Goal: Transaction & Acquisition: Purchase product/service

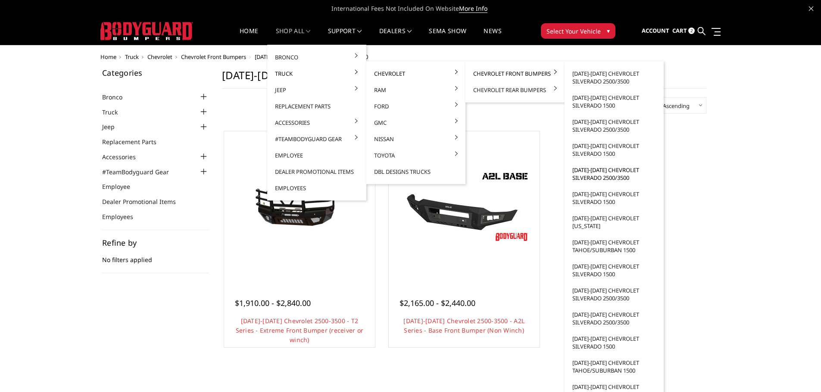
click at [591, 178] on link "[DATE]-[DATE] Chevrolet Silverado 2500/3500" at bounding box center [614, 174] width 92 height 24
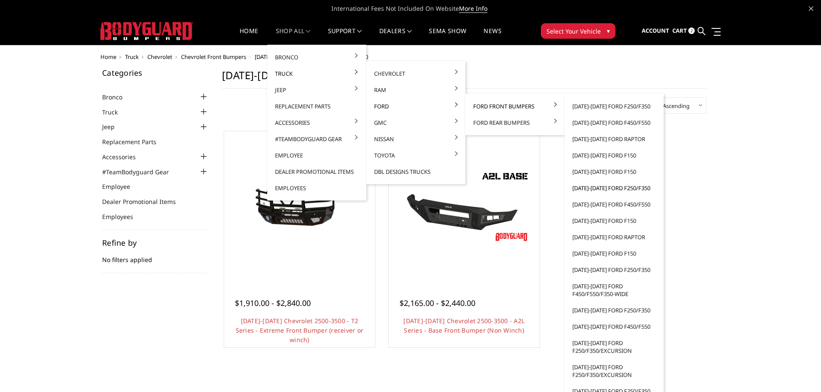
click at [601, 187] on link "[DATE]-[DATE] Ford F250/F350" at bounding box center [614, 188] width 92 height 16
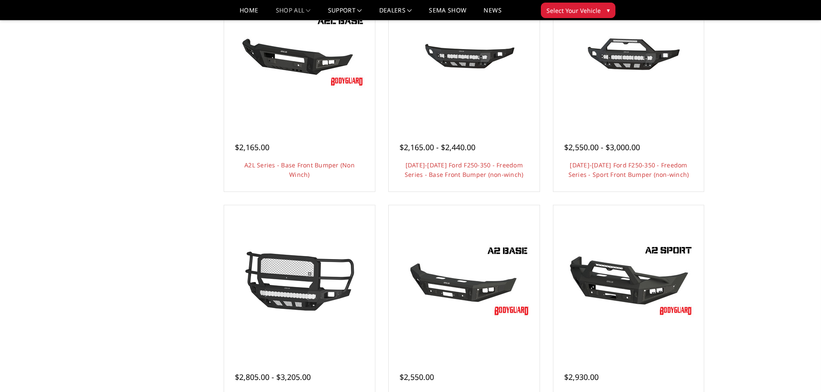
scroll to position [345, 0]
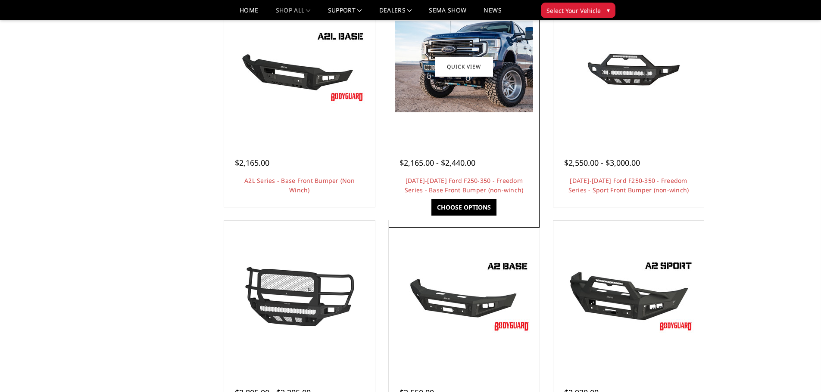
click at [458, 93] on img at bounding box center [464, 67] width 138 height 92
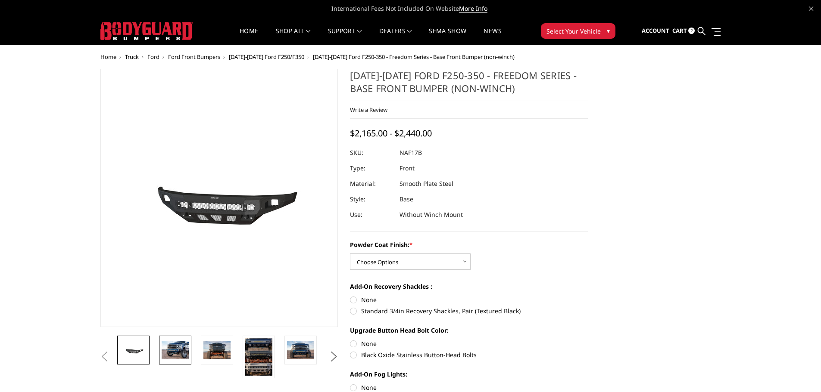
click at [178, 348] on img at bounding box center [175, 350] width 27 height 18
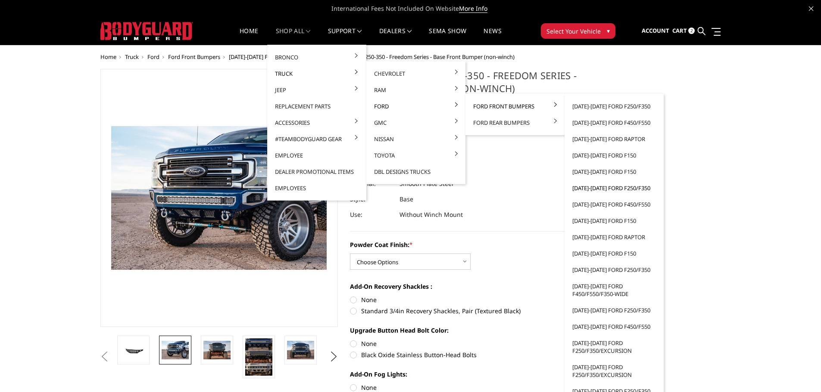
click at [595, 189] on link "[DATE]-[DATE] Ford F250/F350" at bounding box center [614, 188] width 92 height 16
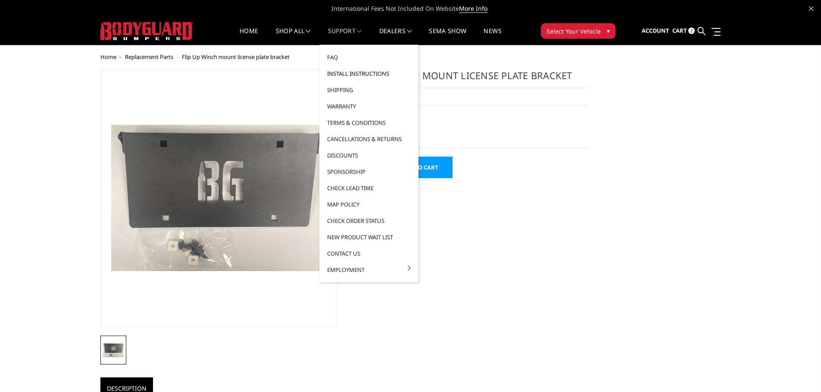
click at [354, 75] on link "Install Instructions" at bounding box center [369, 73] width 92 height 16
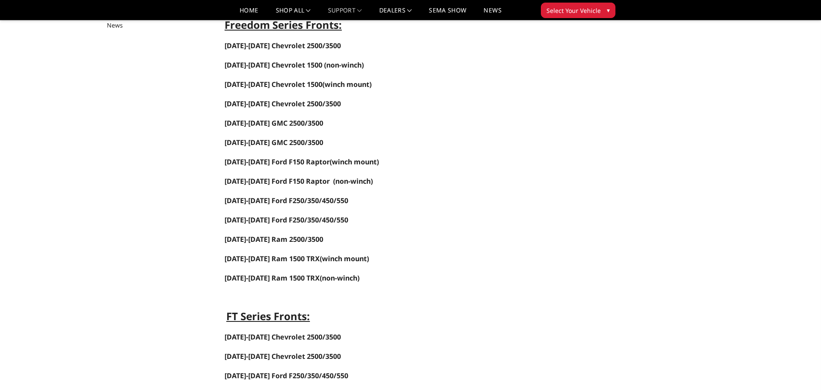
scroll to position [129, 0]
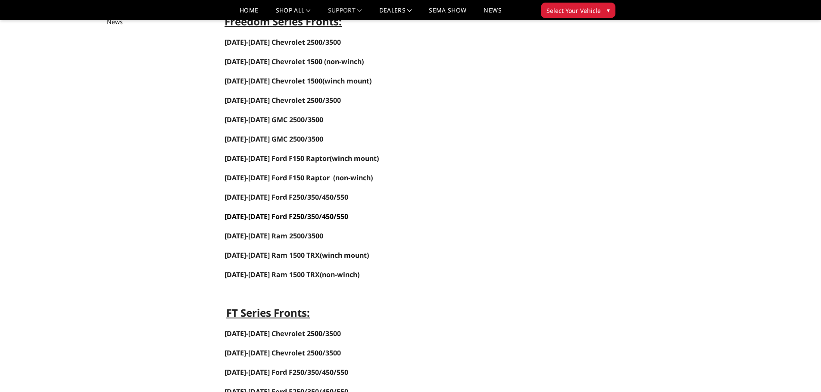
click at [259, 216] on span "2017-2022 Ford F250/350/450/550" at bounding box center [286, 216] width 124 height 9
click at [262, 216] on span "2017-2022 Ford F250/350/450/550" at bounding box center [286, 216] width 124 height 9
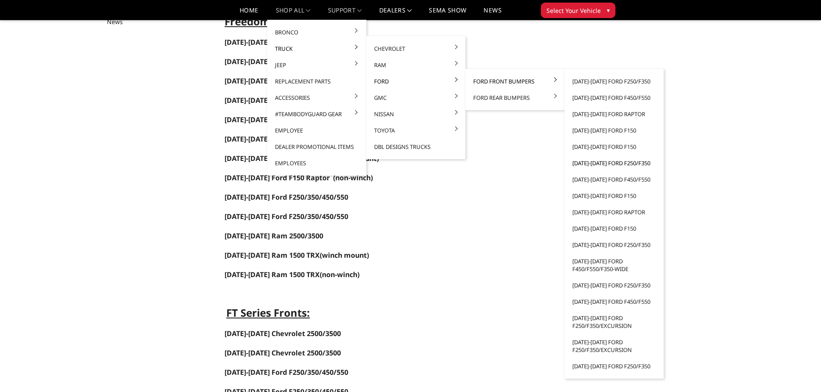
click at [594, 164] on link "[DATE]-[DATE] Ford F250/F350" at bounding box center [614, 163] width 92 height 16
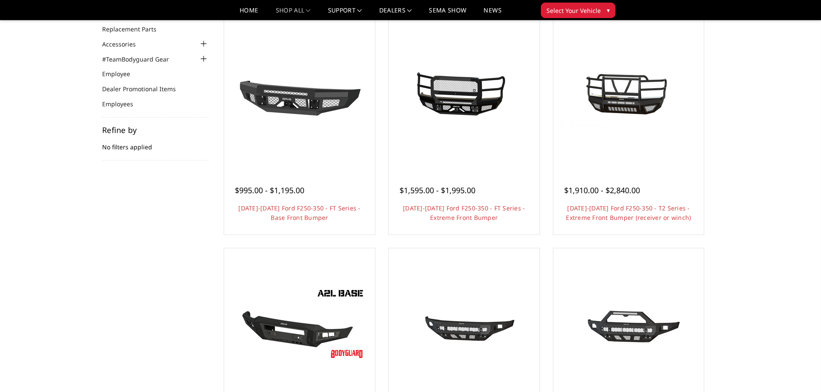
scroll to position [215, 0]
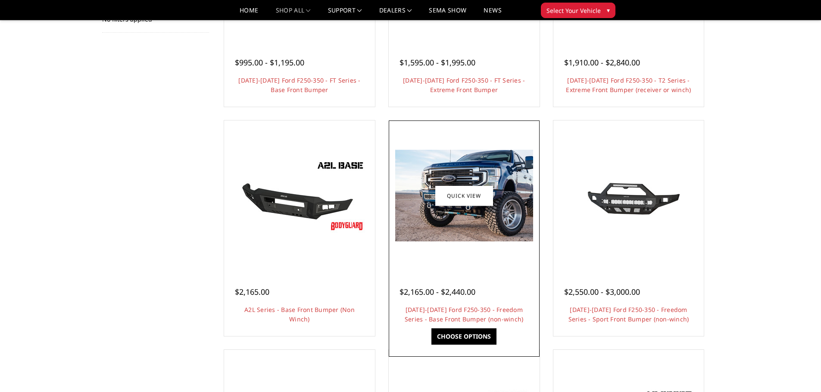
click at [453, 225] on img at bounding box center [464, 196] width 138 height 92
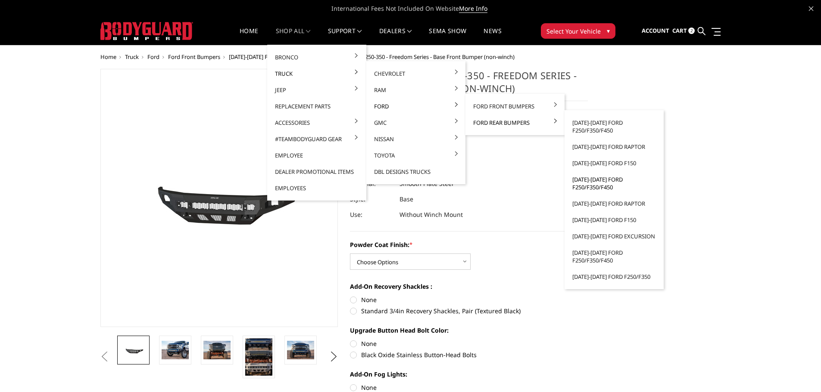
click at [580, 187] on link "[DATE]-[DATE] Ford F250/F350/F450" at bounding box center [614, 183] width 92 height 24
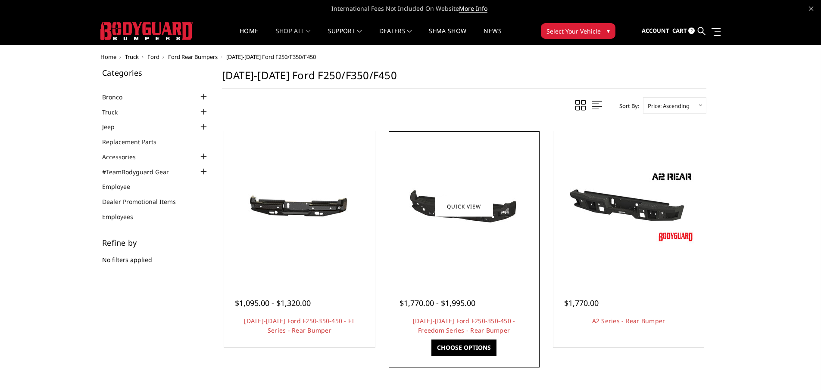
click at [466, 237] on img at bounding box center [464, 206] width 138 height 65
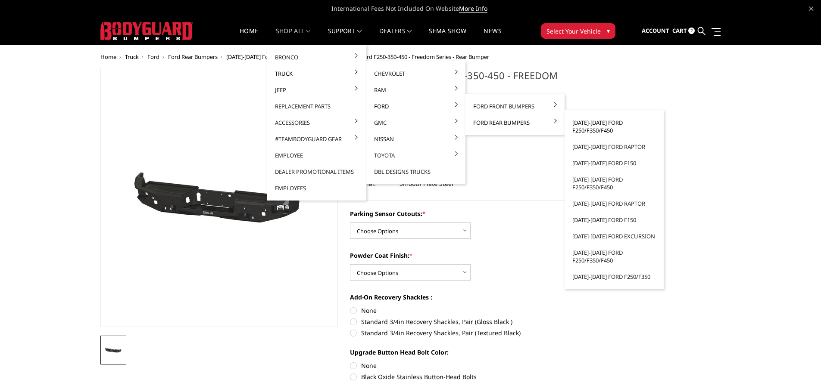
click at [604, 128] on link "[DATE]-[DATE] Ford F250/F350/F450" at bounding box center [614, 127] width 92 height 24
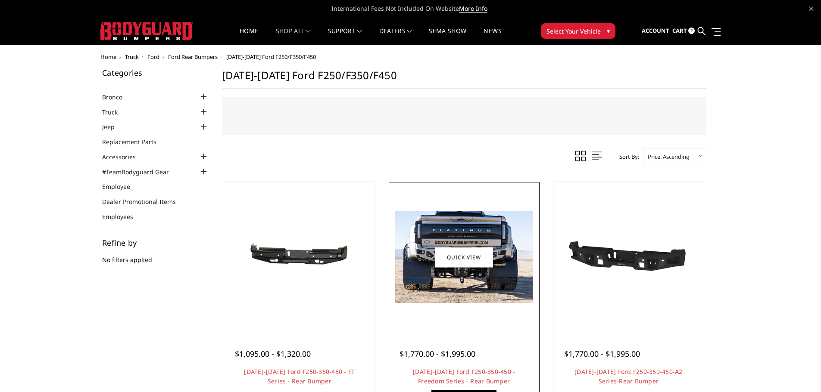
drag, startPoint x: 483, startPoint y: 295, endPoint x: 478, endPoint y: 295, distance: 4.3
click at [479, 295] on img at bounding box center [464, 258] width 138 height 92
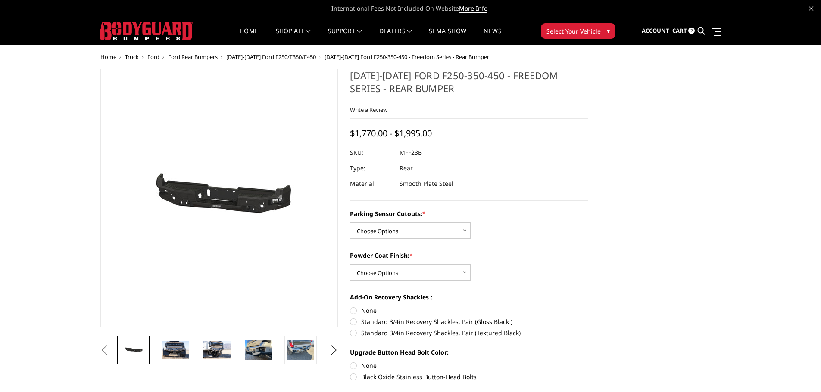
click at [174, 354] on img at bounding box center [175, 350] width 27 height 18
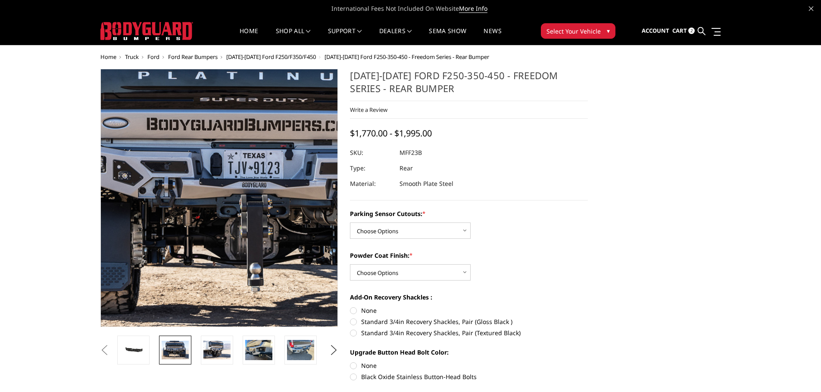
click at [186, 234] on img at bounding box center [263, 184] width 551 height 368
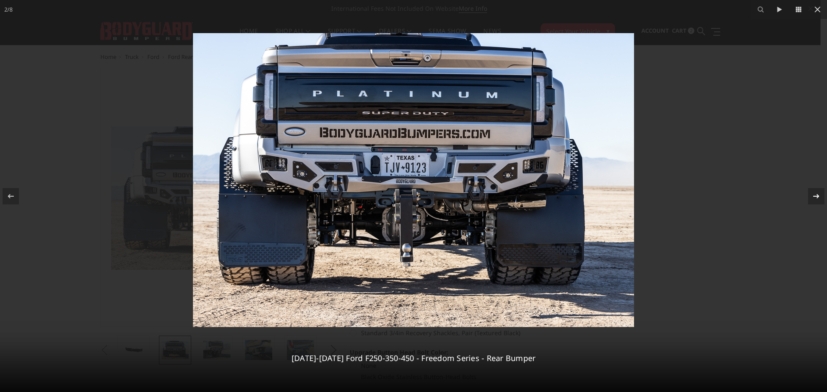
click at [813, 197] on icon at bounding box center [816, 196] width 10 height 10
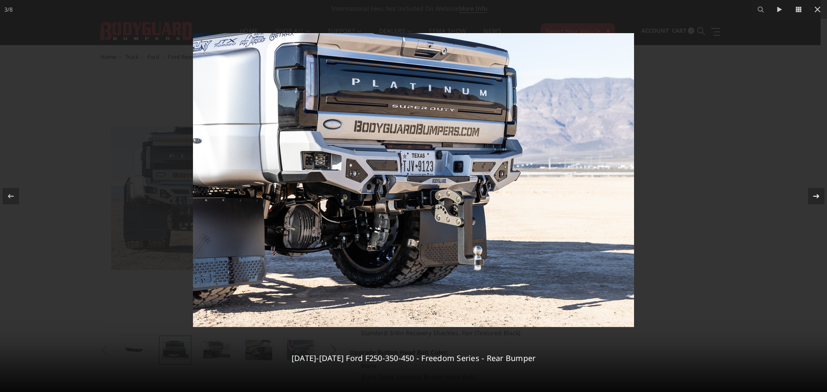
click at [814, 197] on icon at bounding box center [816, 196] width 10 height 10
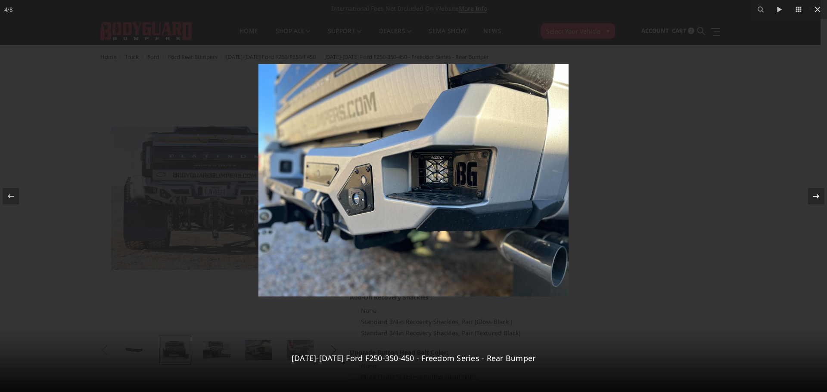
click at [814, 197] on icon at bounding box center [816, 196] width 10 height 10
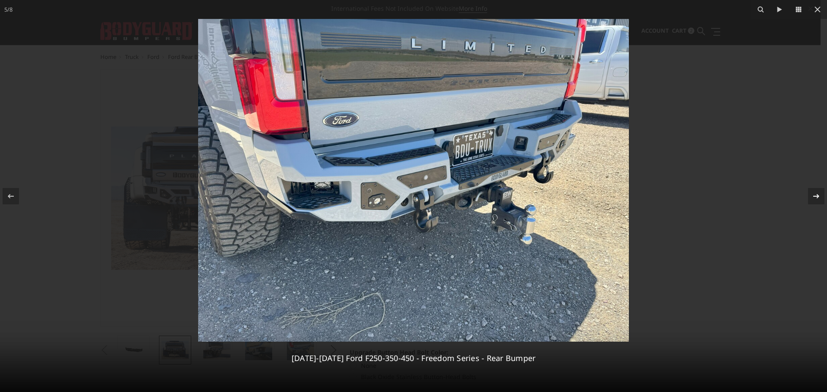
click at [817, 198] on icon at bounding box center [816, 196] width 10 height 10
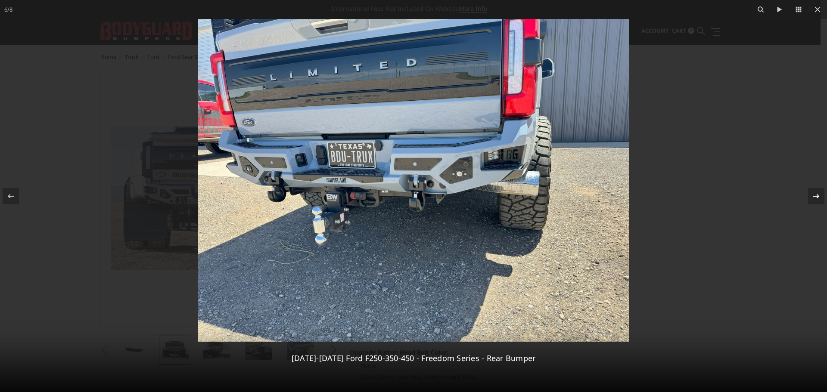
click at [812, 196] on icon at bounding box center [816, 196] width 10 height 10
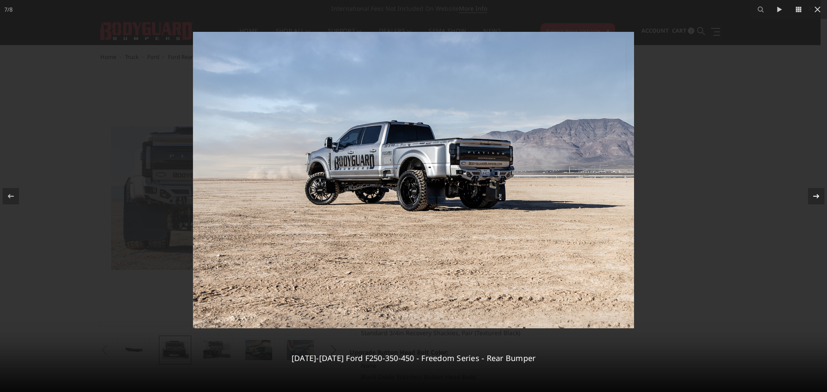
click at [812, 198] on icon at bounding box center [816, 196] width 10 height 10
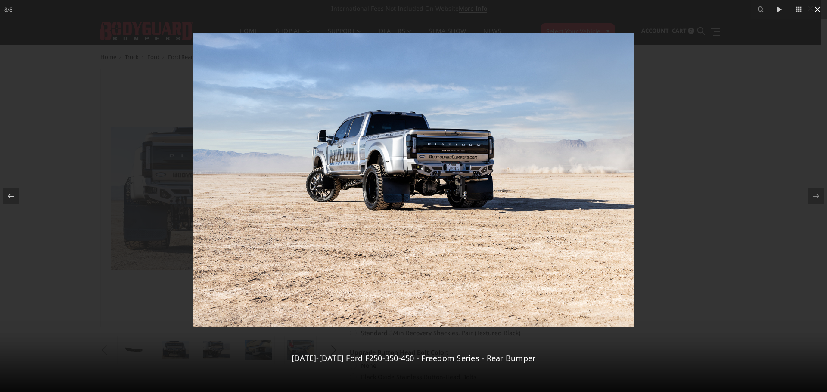
click at [820, 10] on icon at bounding box center [818, 9] width 10 height 10
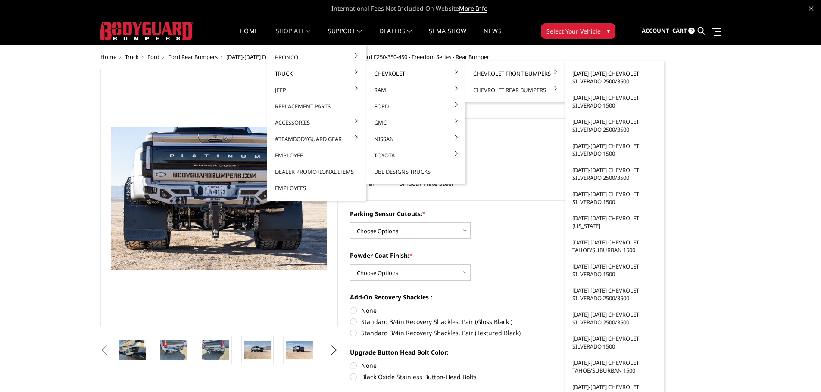
click at [590, 78] on link "[DATE]-[DATE] Chevrolet Silverado 2500/3500" at bounding box center [614, 77] width 92 height 24
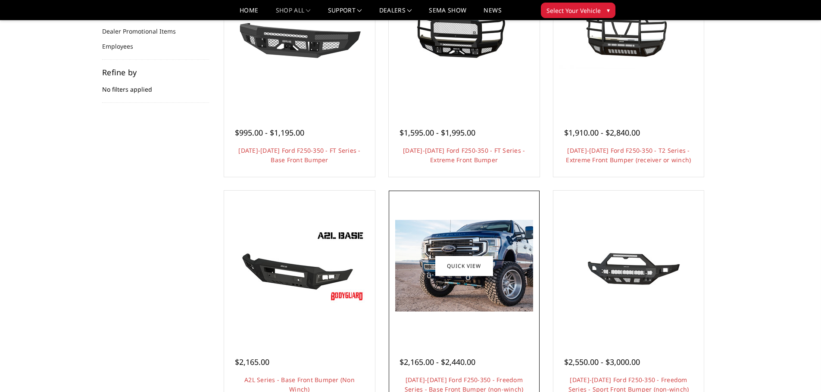
scroll to position [172, 0]
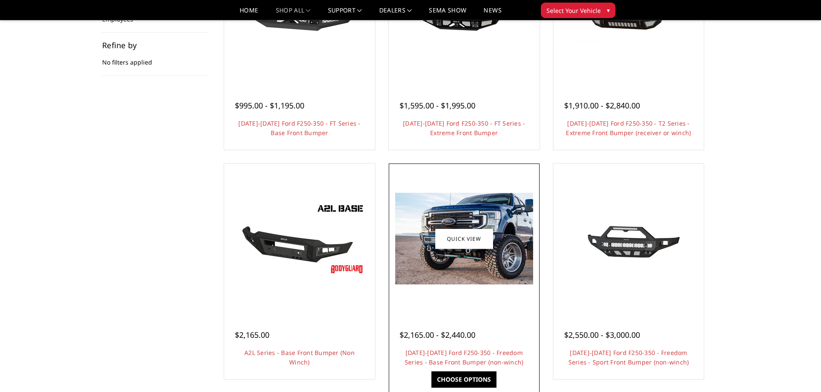
click at [469, 272] on img at bounding box center [464, 239] width 138 height 92
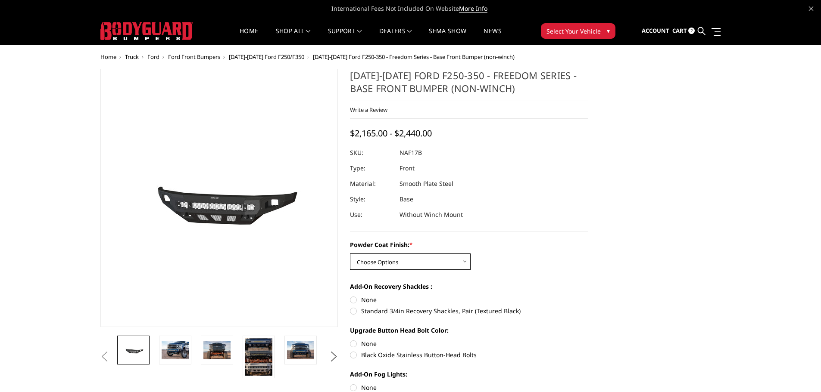
click at [462, 263] on select "Choose Options Bare Metal Texture Black Powder Coat" at bounding box center [410, 262] width 121 height 16
select select "3071"
click at [350, 254] on select "Choose Options Bare Metal Texture Black Powder Coat" at bounding box center [410, 262] width 121 height 16
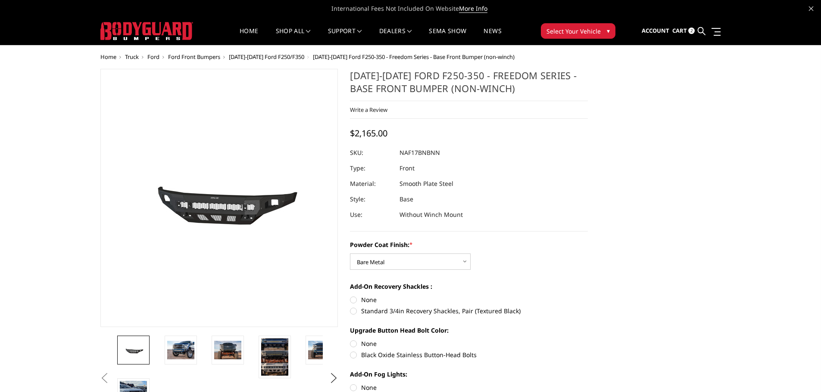
click at [353, 300] on label "None" at bounding box center [469, 300] width 238 height 9
click at [350, 296] on input "None" at bounding box center [350, 296] width 0 height 0
radio input "true"
click at [352, 344] on label "None" at bounding box center [469, 343] width 238 height 9
click at [350, 340] on input "None" at bounding box center [350, 339] width 0 height 0
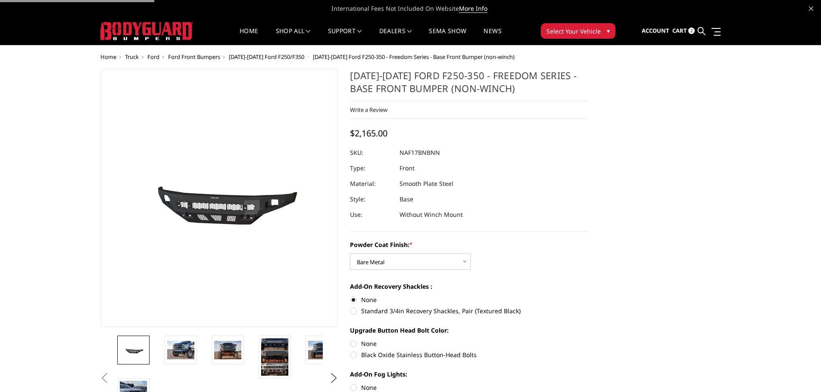
radio input "true"
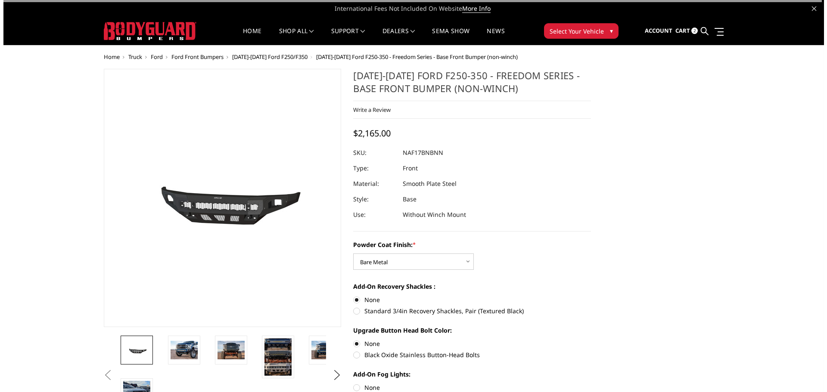
scroll to position [86, 0]
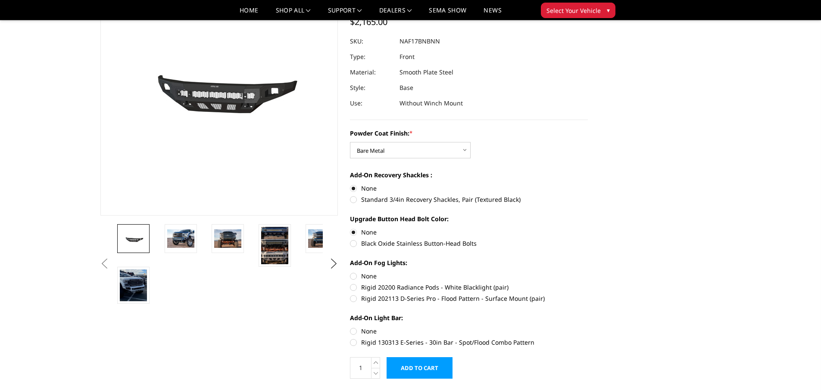
click at [354, 275] on label "None" at bounding box center [469, 276] width 238 height 9
click at [350, 272] on input "None" at bounding box center [350, 272] width 0 height 0
radio input "true"
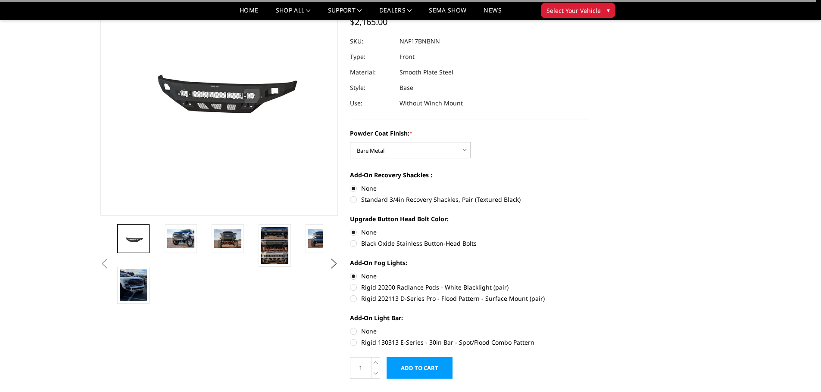
click at [352, 330] on label "None" at bounding box center [469, 331] width 238 height 9
click at [350, 327] on input "None" at bounding box center [350, 327] width 0 height 0
radio input "true"
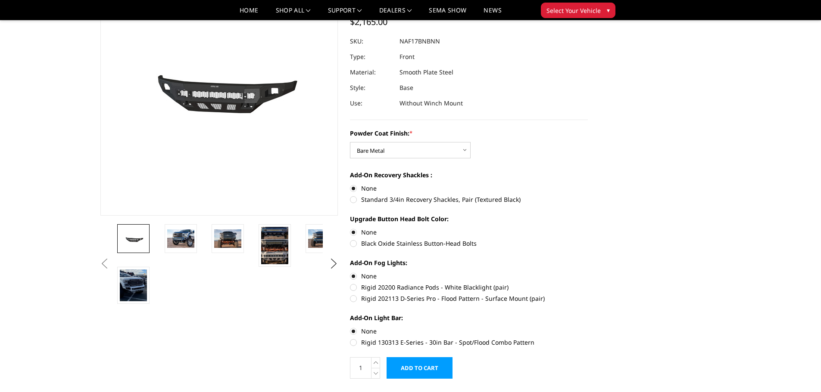
click at [425, 368] on input "Add to Cart" at bounding box center [419, 369] width 66 height 22
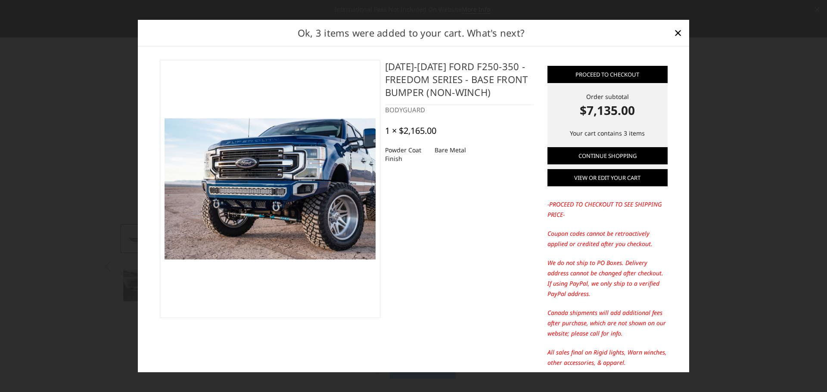
click at [607, 177] on link "View or edit your cart" at bounding box center [608, 177] width 120 height 17
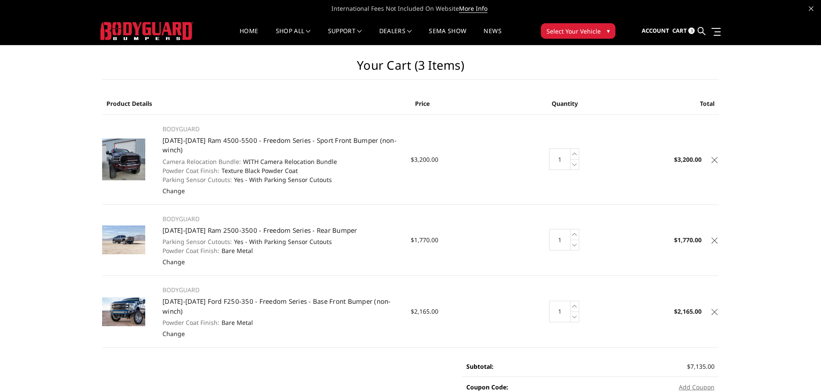
click at [715, 161] on icon at bounding box center [714, 160] width 6 height 6
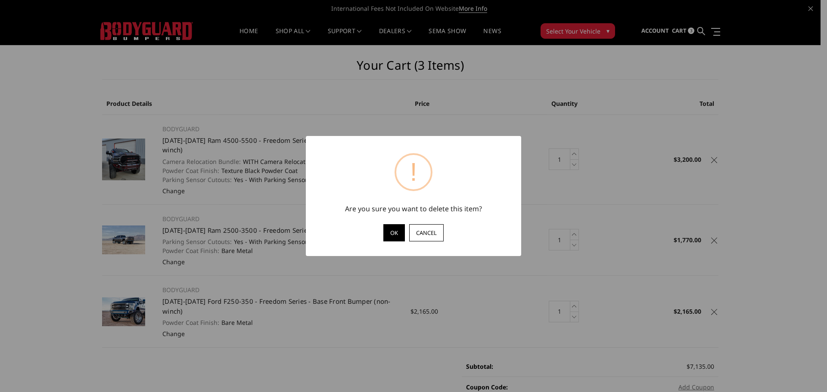
click at [389, 234] on button "OK" at bounding box center [394, 232] width 22 height 17
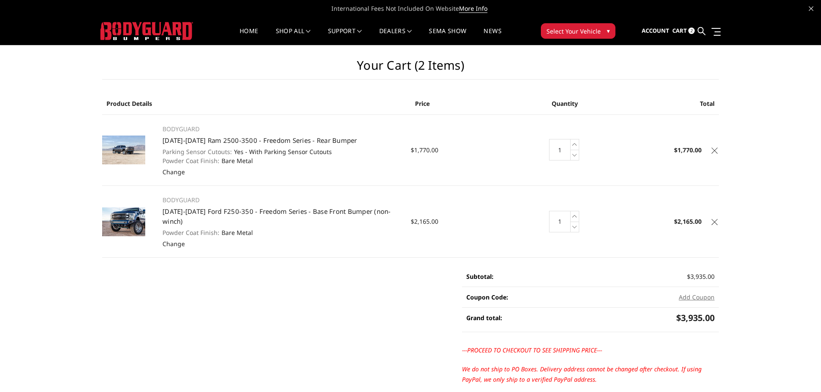
click at [713, 152] on icon at bounding box center [714, 151] width 6 height 6
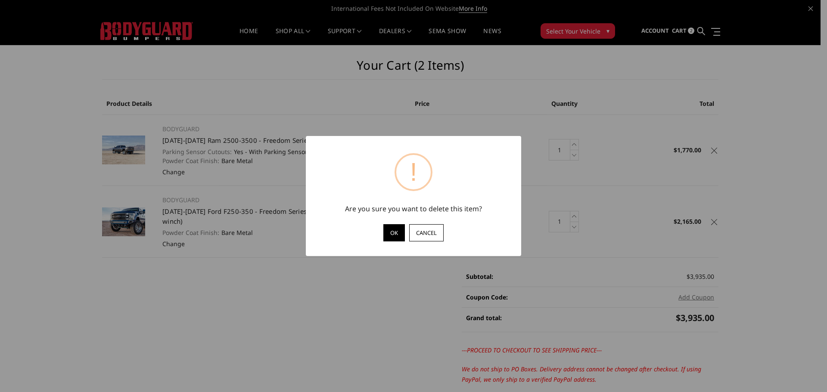
click at [391, 236] on button "OK" at bounding box center [394, 232] width 22 height 17
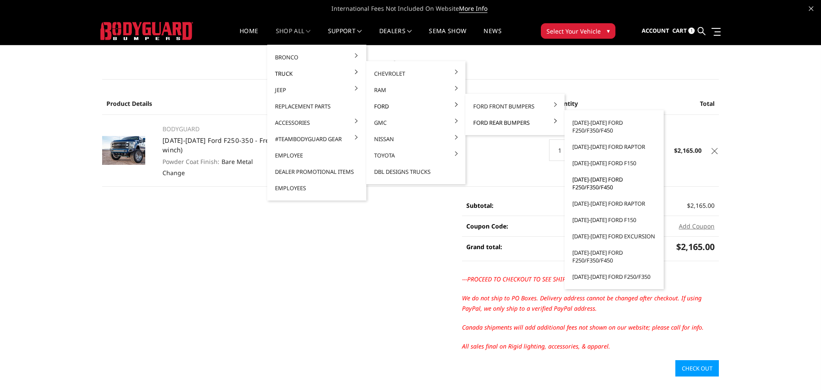
click at [590, 183] on link "[DATE]-[DATE] Ford F250/F350/F450" at bounding box center [614, 183] width 92 height 24
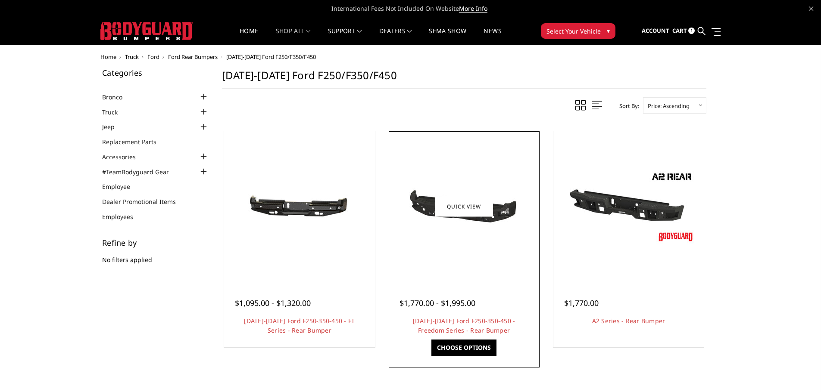
click at [460, 255] on div at bounding box center [464, 207] width 146 height 146
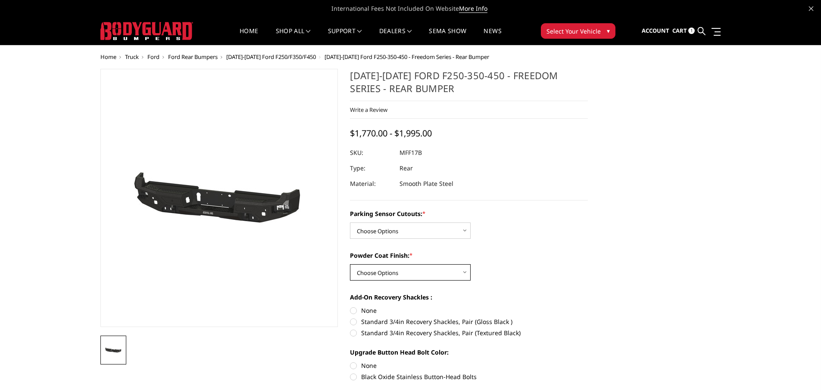
click at [448, 275] on select "Choose Options Bare Metal Texture Black Powder Coat" at bounding box center [410, 273] width 121 height 16
select select "3075"
click at [350, 265] on select "Choose Options Bare Metal Texture Black Powder Coat" at bounding box center [410, 273] width 121 height 16
click at [457, 230] on select "Choose Options No - Without Parking Sensor Cutouts Yes - With Parking Sensor Cu…" at bounding box center [410, 231] width 121 height 16
select select "3074"
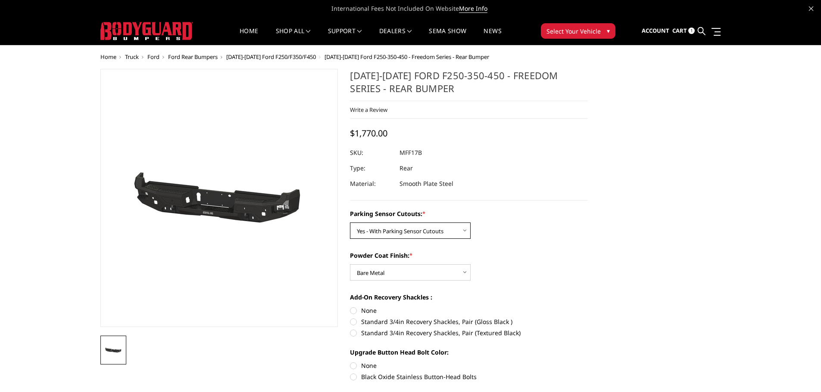
click at [350, 223] on select "Choose Options No - Without Parking Sensor Cutouts Yes - With Parking Sensor Cu…" at bounding box center [410, 231] width 121 height 16
click at [354, 311] on label "None" at bounding box center [469, 310] width 238 height 9
click at [350, 307] on input "None" at bounding box center [350, 306] width 0 height 0
radio input "true"
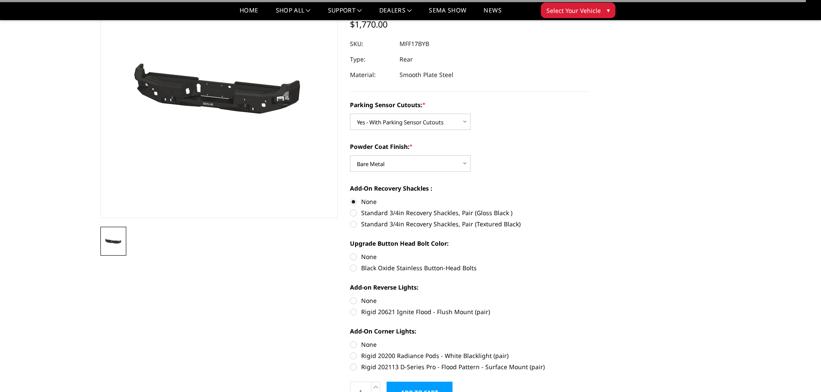
scroll to position [86, 0]
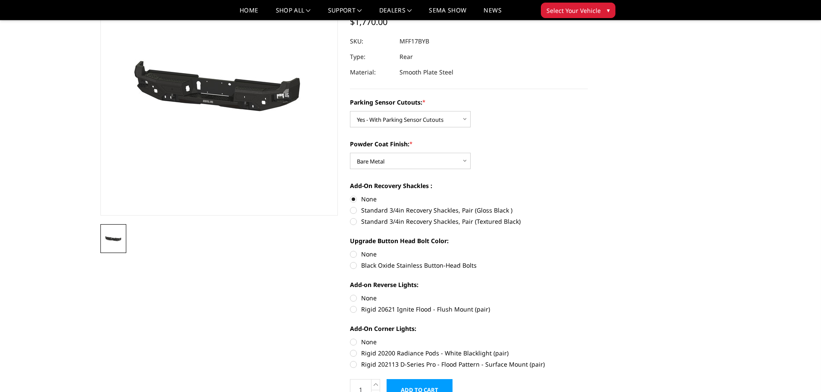
click at [352, 254] on label "None" at bounding box center [469, 254] width 238 height 9
click at [350, 250] on input "None" at bounding box center [350, 250] width 0 height 0
radio input "true"
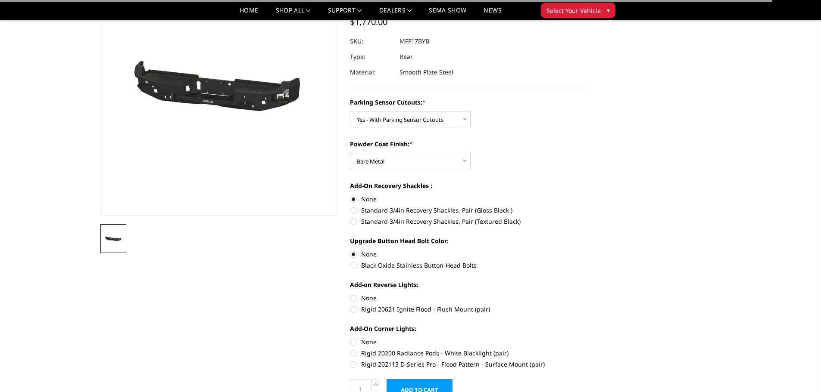
click at [355, 299] on label "None" at bounding box center [469, 298] width 238 height 9
click at [350, 294] on input "None" at bounding box center [350, 294] width 0 height 0
radio input "true"
click at [352, 344] on label "None" at bounding box center [469, 342] width 238 height 9
click at [350, 338] on input "None" at bounding box center [350, 338] width 0 height 0
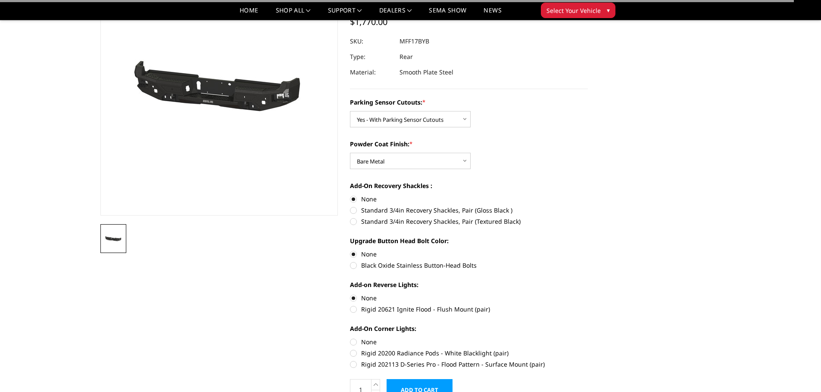
radio input "true"
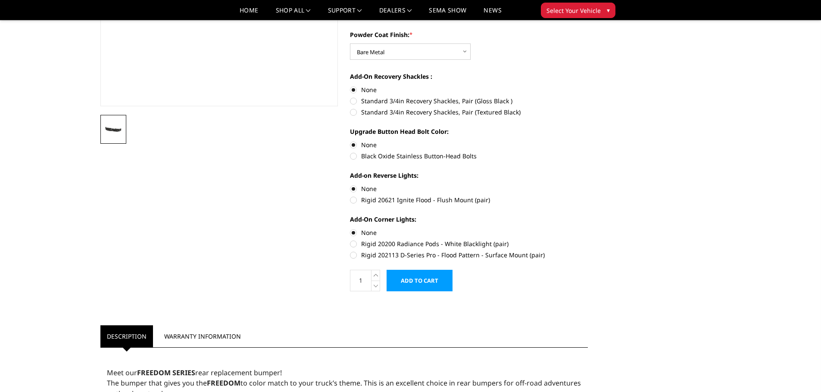
scroll to position [215, 0]
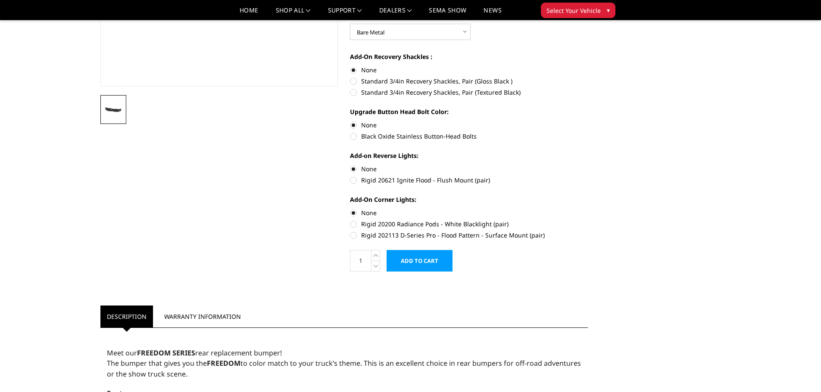
click at [416, 263] on input "Add to Cart" at bounding box center [419, 261] width 66 height 22
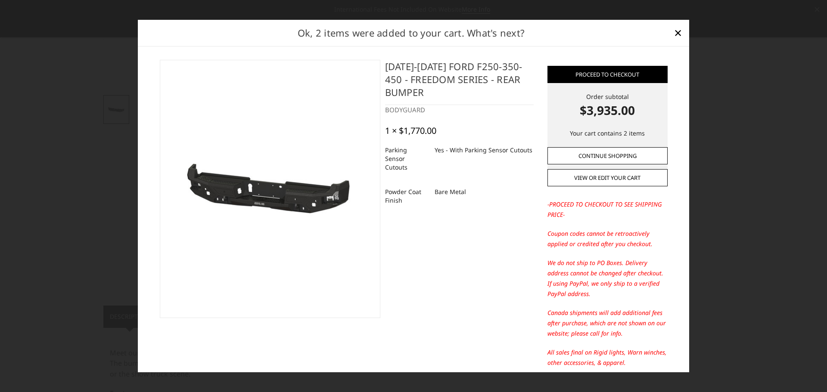
click at [596, 158] on link "Continue Shopping" at bounding box center [608, 155] width 120 height 17
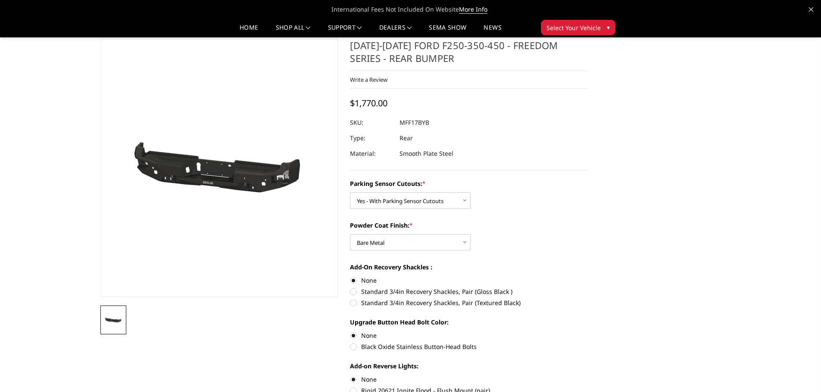
scroll to position [0, 0]
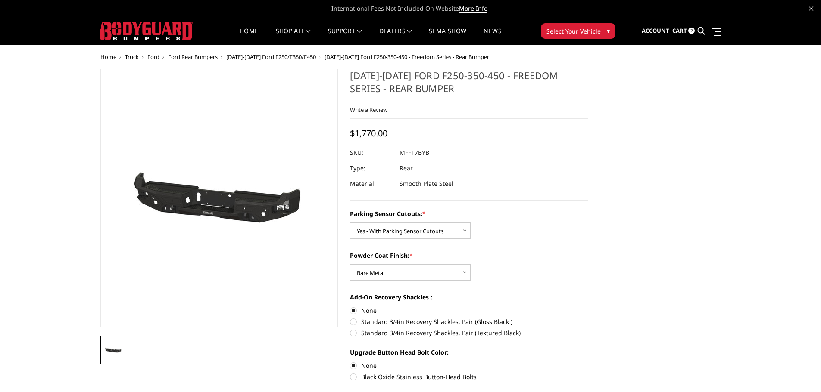
click at [677, 33] on span "Cart" at bounding box center [679, 31] width 15 height 8
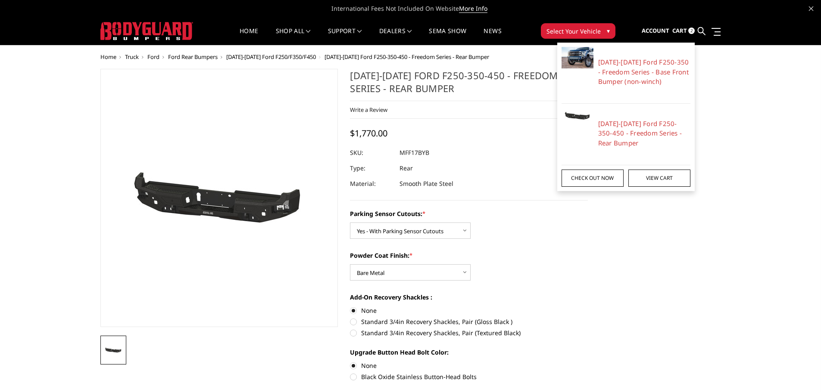
click at [597, 179] on link "Check out now" at bounding box center [592, 178] width 62 height 17
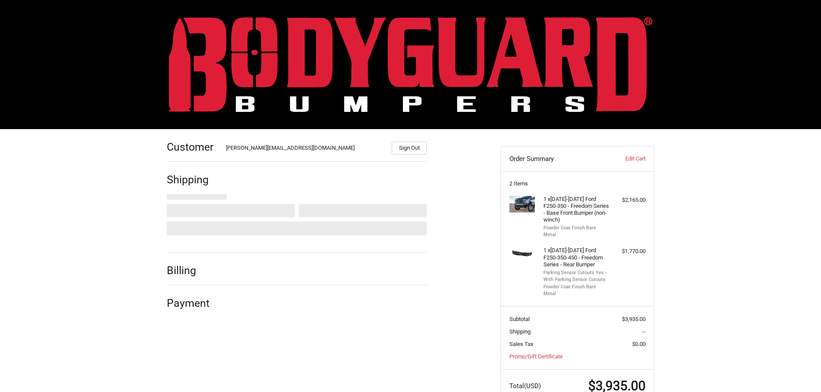
select select "US"
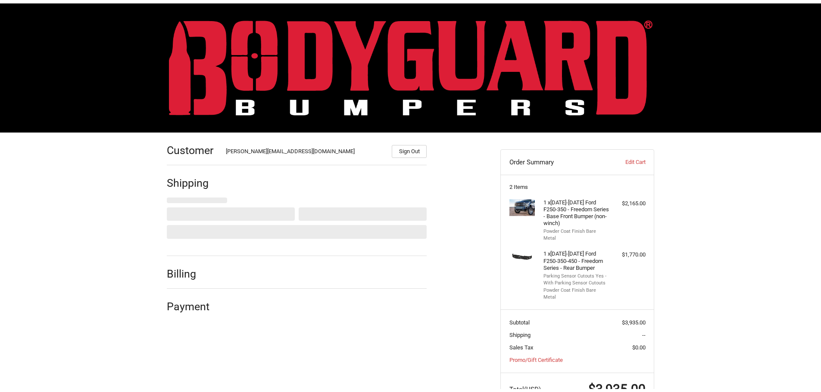
scroll to position [19, 0]
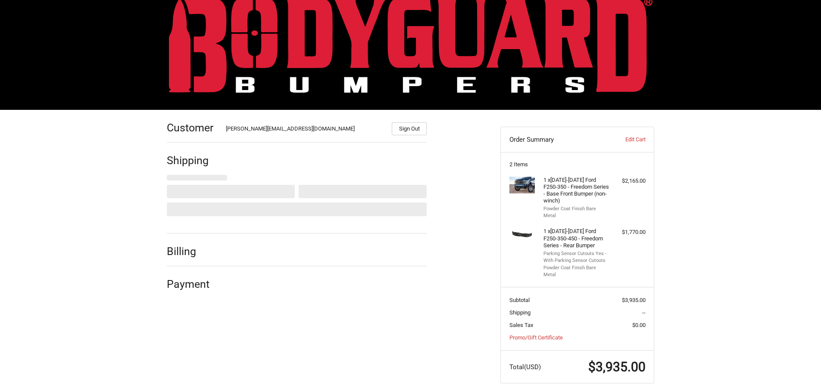
select select "VA"
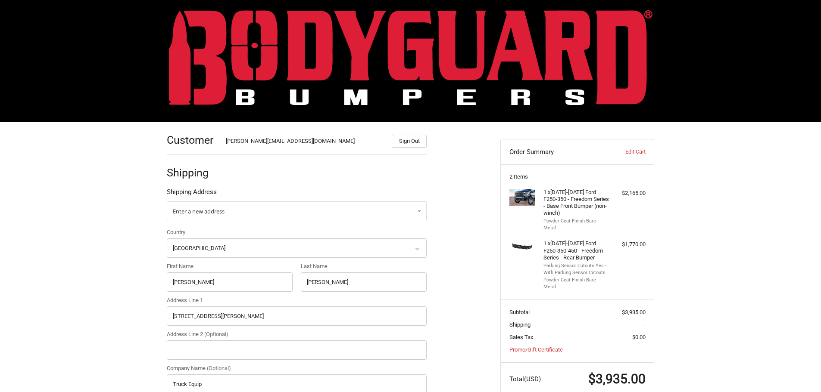
scroll to position [0, 0]
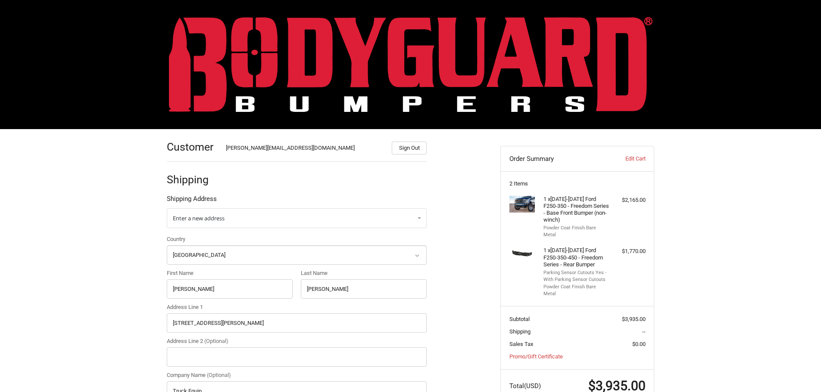
click at [267, 54] on img at bounding box center [410, 64] width 483 height 95
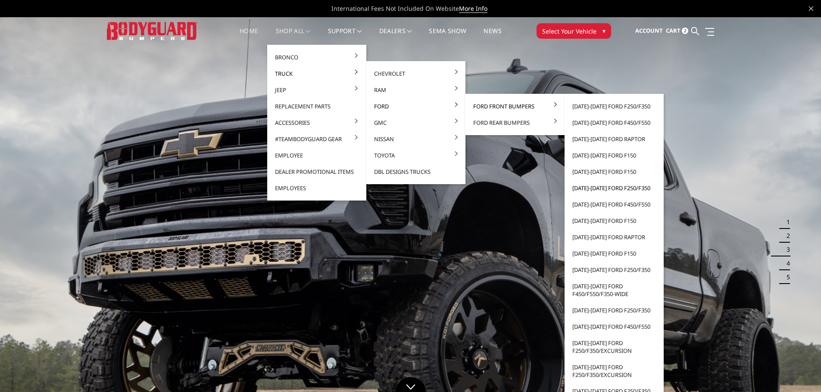
click at [594, 188] on link "[DATE]-[DATE] Ford F250/F350" at bounding box center [614, 188] width 92 height 16
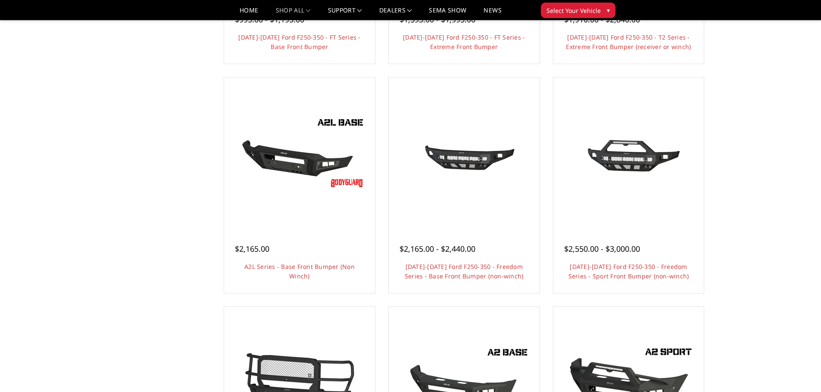
scroll to position [302, 0]
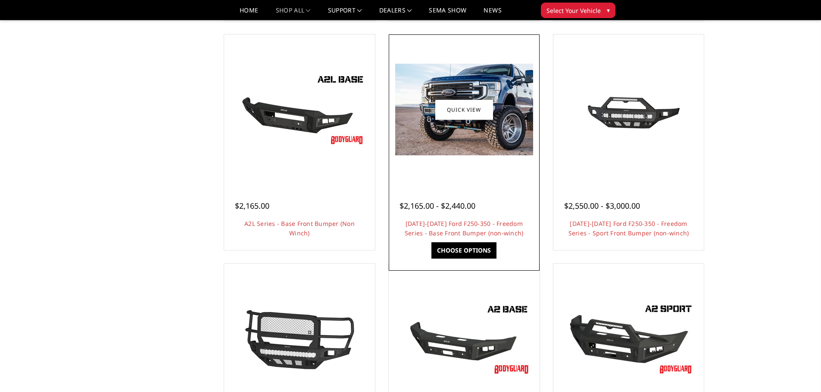
click at [466, 132] on img at bounding box center [464, 110] width 138 height 92
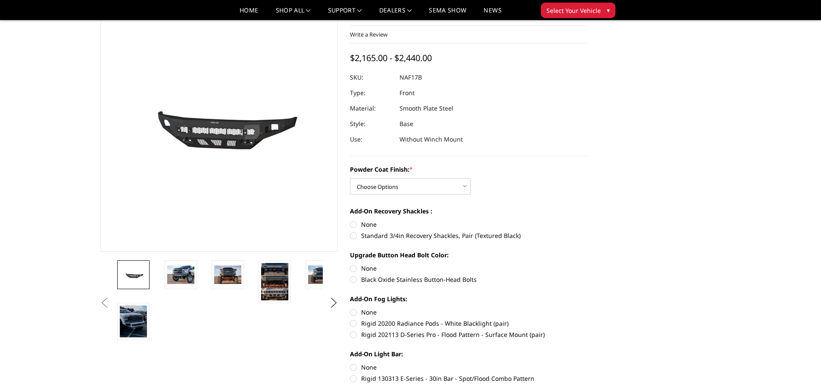
scroll to position [129, 0]
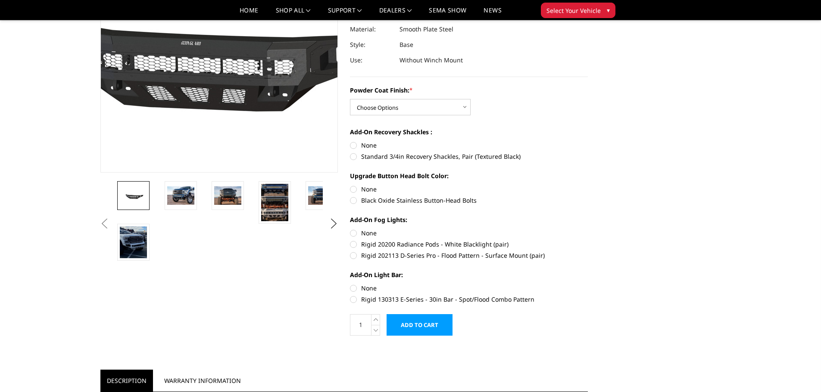
click at [232, 83] on img at bounding box center [201, 43] width 551 height 262
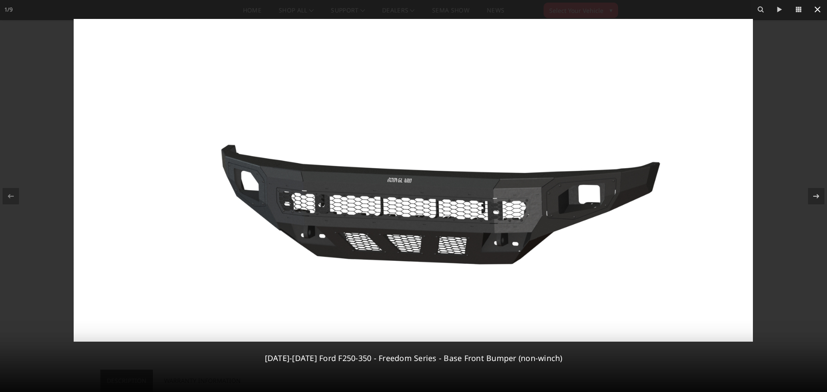
click at [818, 12] on icon at bounding box center [818, 9] width 10 height 10
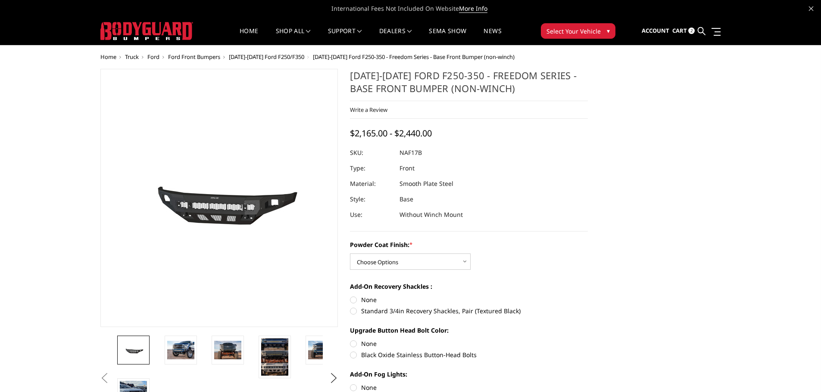
scroll to position [43, 0]
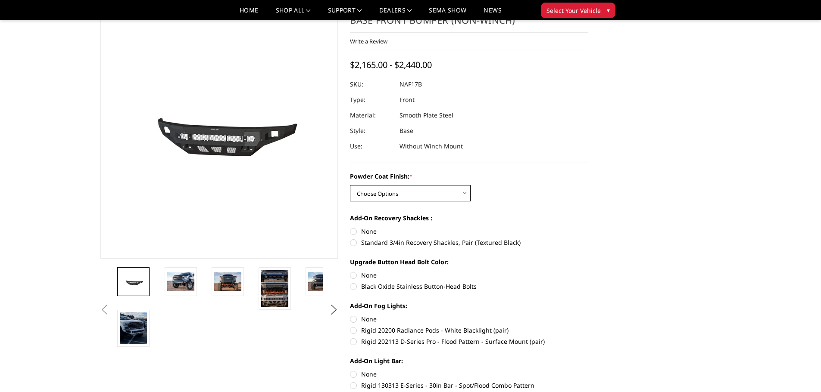
click at [441, 191] on select "Choose Options Bare Metal Texture Black Powder Coat" at bounding box center [410, 193] width 121 height 16
select select "3071"
click at [350, 185] on select "Choose Options Bare Metal Texture Black Powder Coat" at bounding box center [410, 193] width 121 height 16
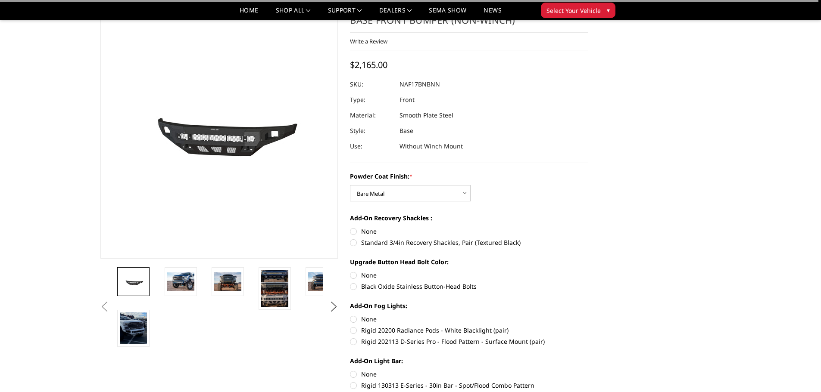
click at [353, 231] on label "None" at bounding box center [469, 231] width 238 height 9
click at [350, 227] on input "None" at bounding box center [350, 227] width 0 height 0
radio input "true"
click at [354, 274] on label "None" at bounding box center [469, 275] width 238 height 9
click at [350, 271] on input "None" at bounding box center [350, 271] width 0 height 0
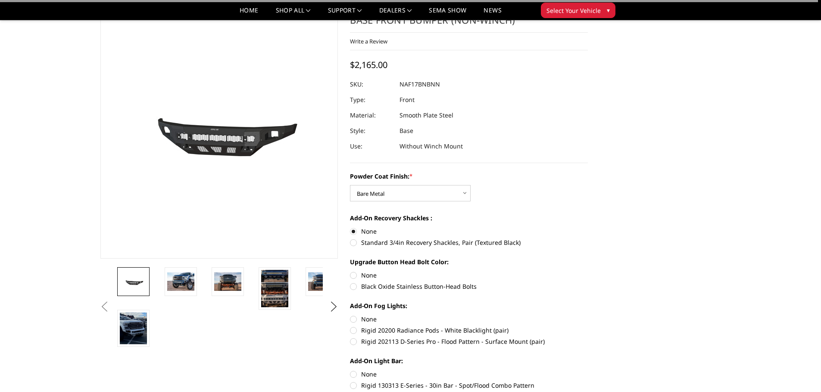
radio input "true"
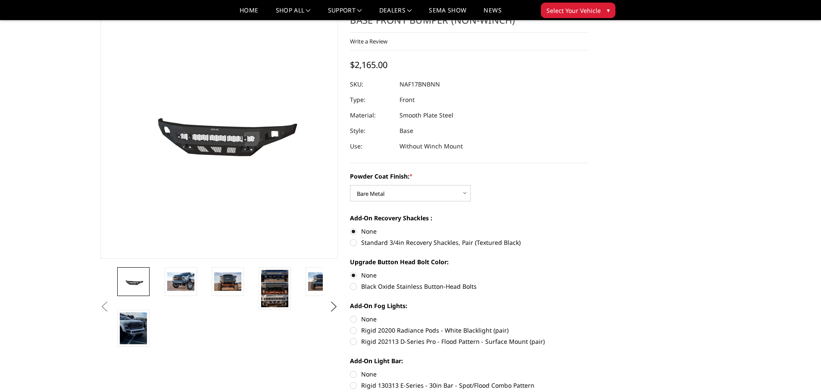
click at [351, 317] on label "None" at bounding box center [469, 319] width 238 height 9
click at [350, 315] on input "None" at bounding box center [350, 315] width 0 height 0
radio input "true"
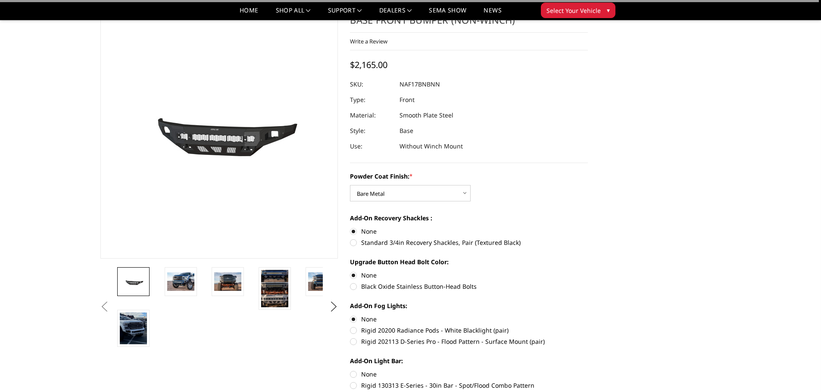
click at [355, 374] on label "None" at bounding box center [469, 374] width 238 height 9
click at [350, 371] on input "None" at bounding box center [350, 370] width 0 height 0
radio input "true"
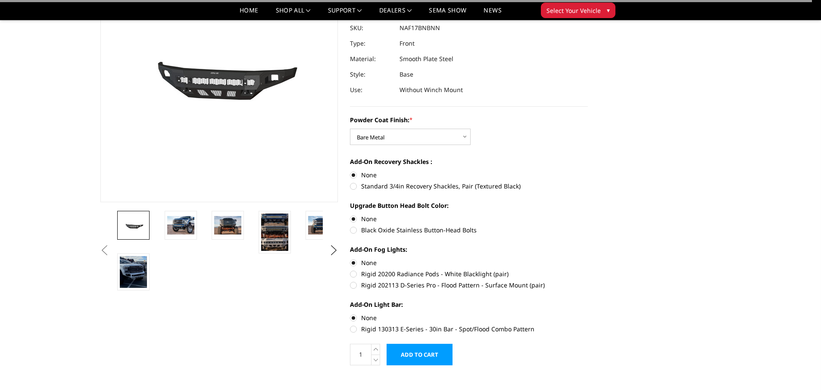
scroll to position [172, 0]
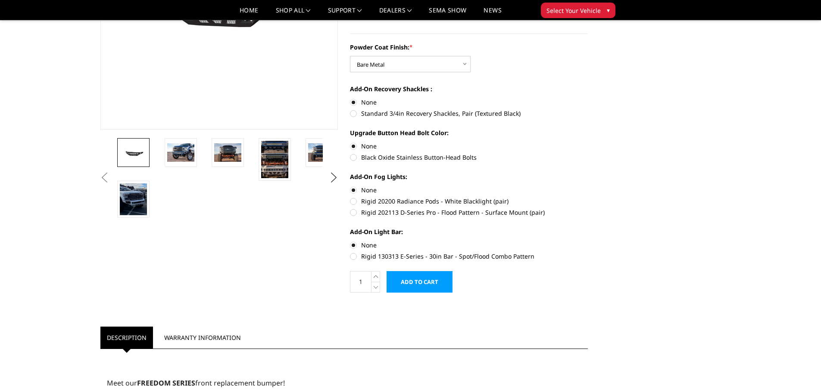
click at [430, 283] on input "Add to Cart" at bounding box center [419, 282] width 66 height 22
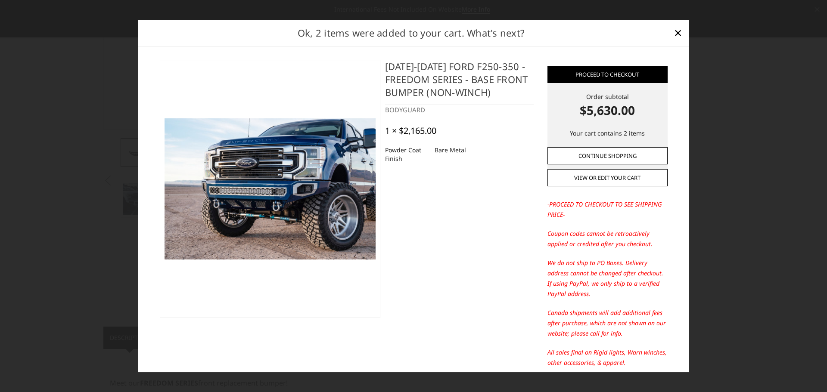
click at [598, 154] on link "Continue Shopping" at bounding box center [608, 155] width 120 height 17
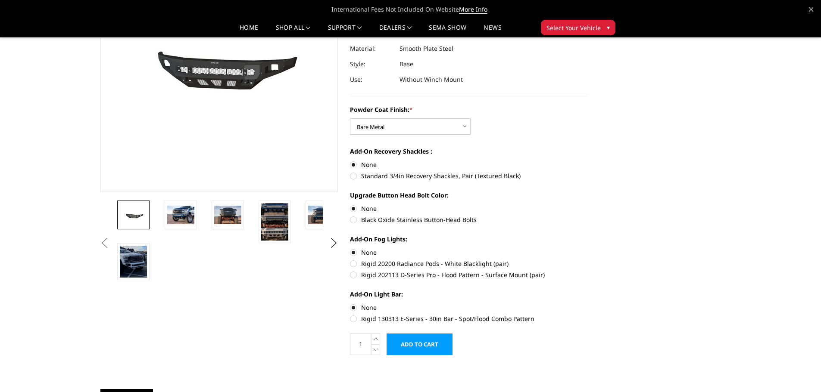
scroll to position [0, 0]
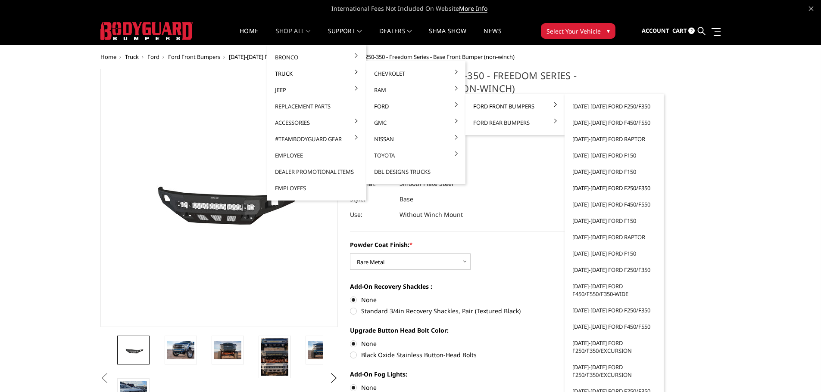
click at [597, 189] on link "[DATE]-[DATE] Ford F250/F350" at bounding box center [614, 188] width 92 height 16
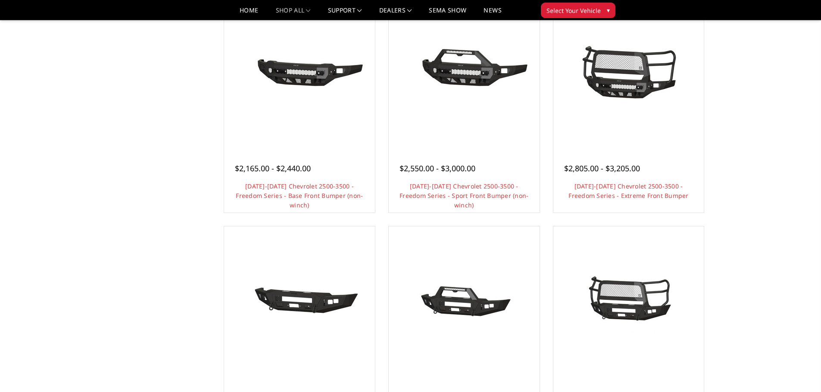
scroll to position [517, 0]
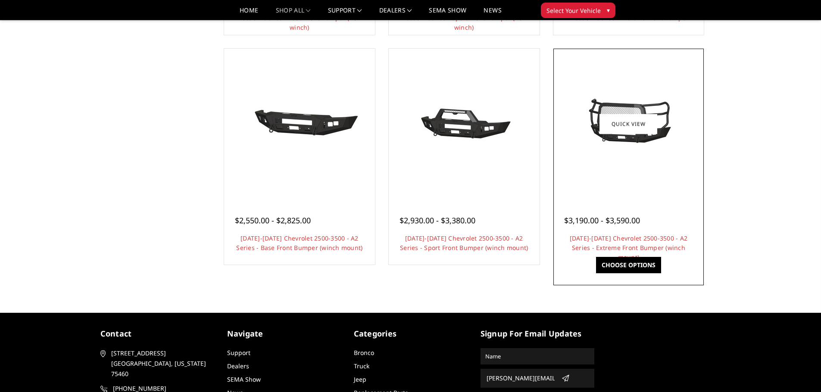
click at [624, 149] on img at bounding box center [628, 124] width 138 height 65
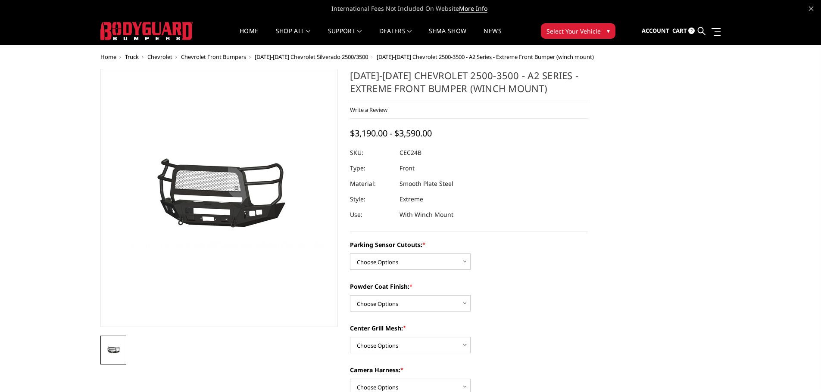
scroll to position [43, 0]
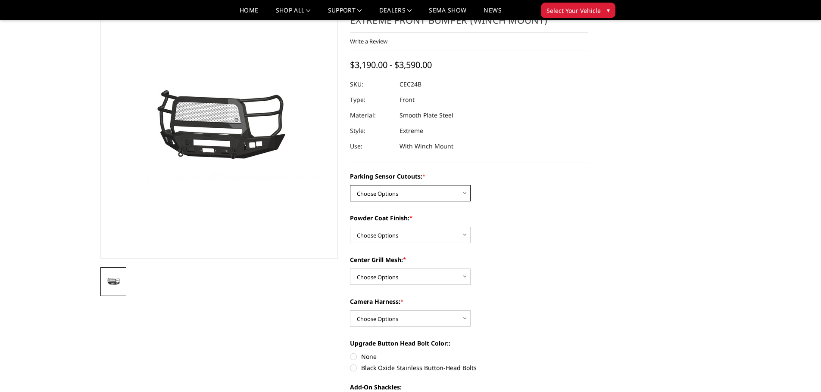
click at [446, 193] on select "Choose Options No - Without Parking Sensor Cutouts Yes - With Parking Sensor Cu…" at bounding box center [410, 193] width 121 height 16
select select "2246"
click at [350, 185] on select "Choose Options No - Without Parking Sensor Cutouts Yes - With Parking Sensor Cu…" at bounding box center [410, 193] width 121 height 16
click at [439, 235] on select "Choose Options Bare Metal Textured Black Powder Coat" at bounding box center [410, 235] width 121 height 16
select select "2248"
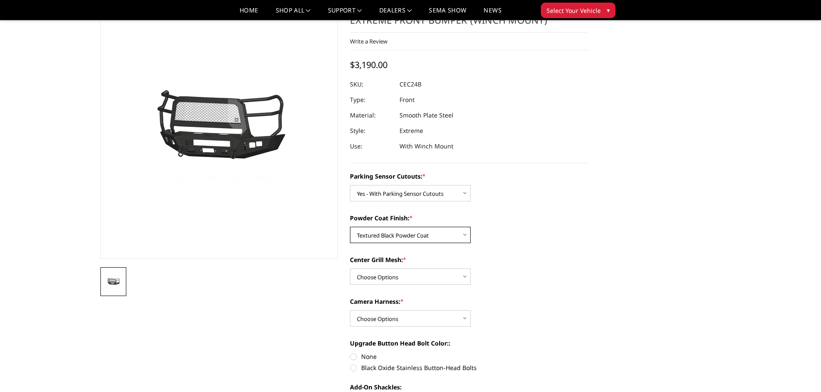
click at [350, 227] on select "Choose Options Bare Metal Textured Black Powder Coat" at bounding box center [410, 235] width 121 height 16
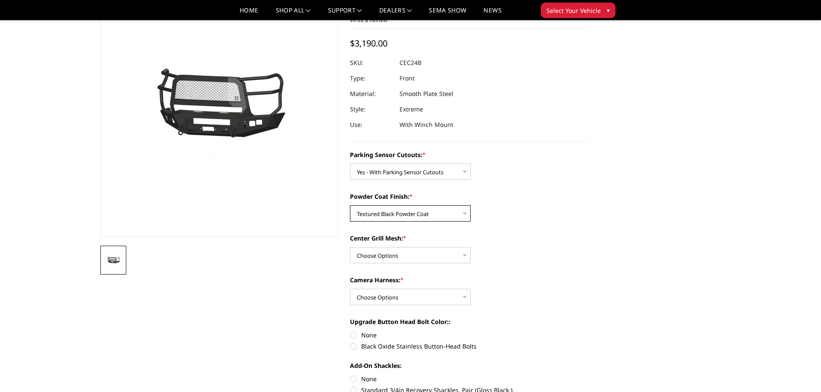
scroll to position [129, 0]
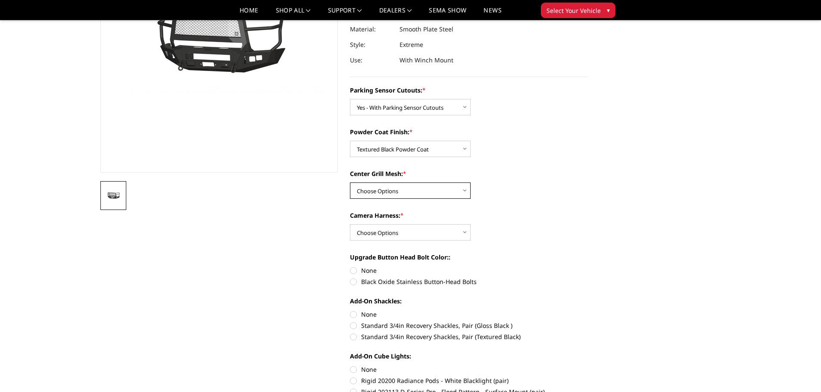
click at [458, 193] on select "Choose Options With Center Grill Mesh Without Center Grill Mesh" at bounding box center [410, 191] width 121 height 16
select select "2249"
click at [350, 183] on select "Choose Options With Center Grill Mesh Without Center Grill Mesh" at bounding box center [410, 191] width 121 height 16
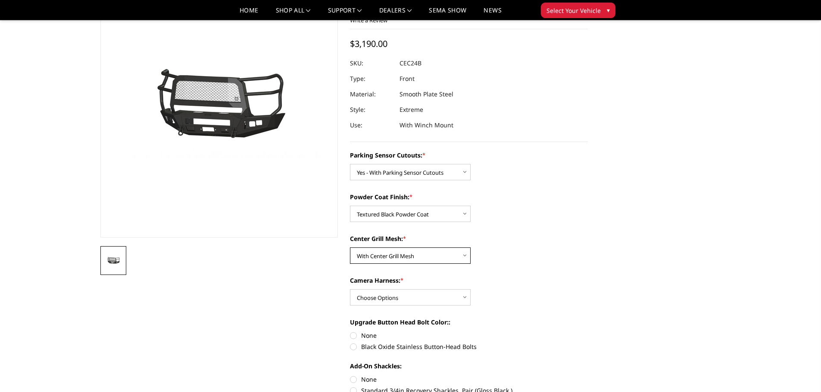
scroll to position [43, 0]
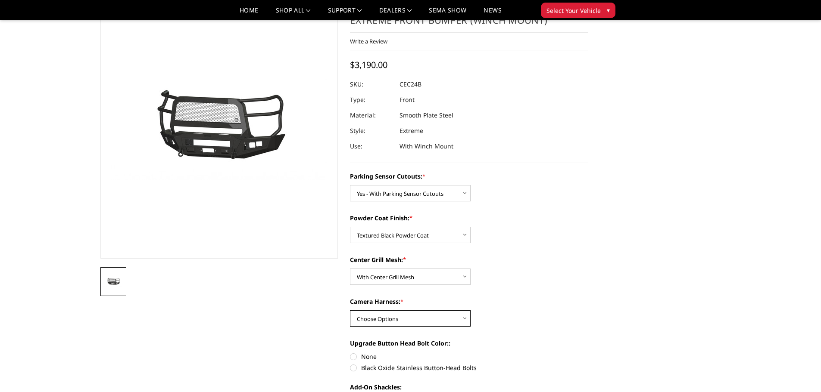
click at [455, 320] on select "Choose Options WITH Camera Harness WITHOUT Camera Harness" at bounding box center [410, 319] width 121 height 16
select select "2252"
click at [350, 311] on select "Choose Options WITH Camera Harness WITHOUT Camera Harness" at bounding box center [410, 319] width 121 height 16
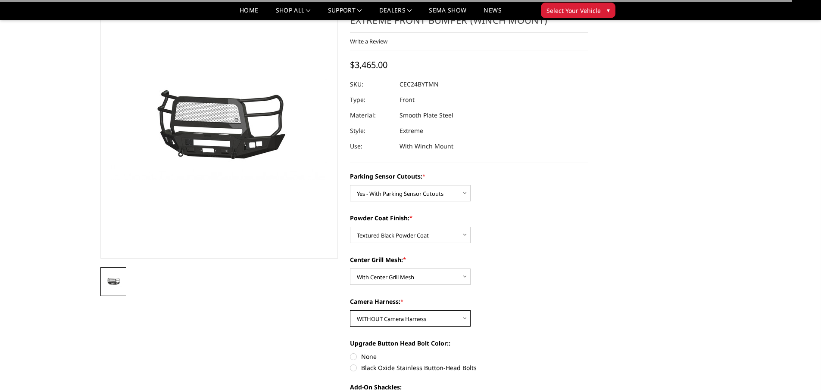
scroll to position [86, 0]
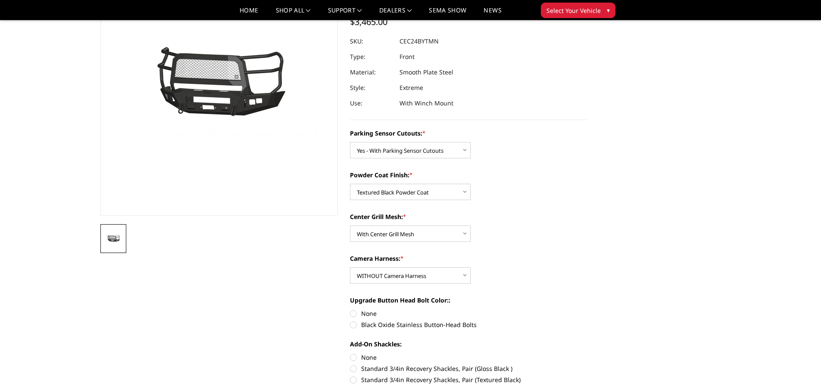
click at [353, 313] on label "None" at bounding box center [469, 313] width 238 height 9
click at [350, 310] on input "None" at bounding box center [350, 309] width 0 height 0
radio input "true"
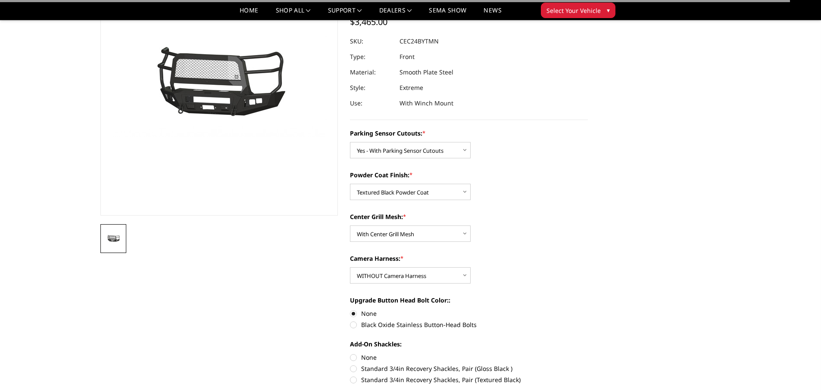
click at [352, 359] on label "None" at bounding box center [469, 357] width 238 height 9
click at [350, 354] on input "None" at bounding box center [350, 353] width 0 height 0
radio input "true"
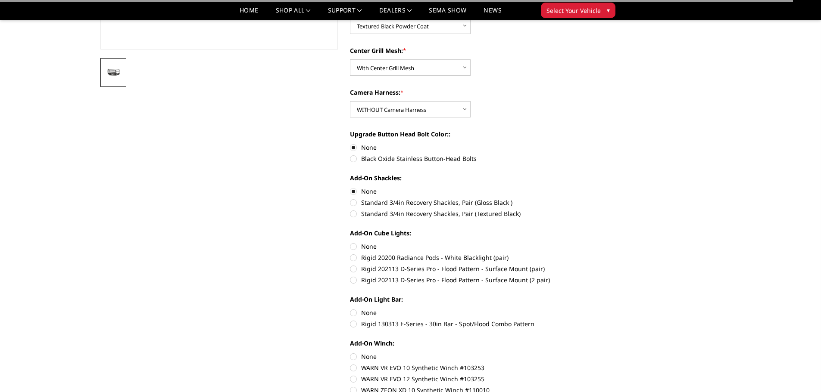
scroll to position [259, 0]
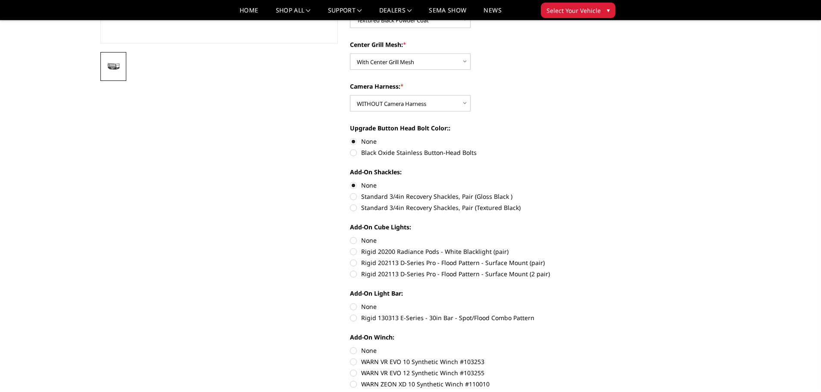
click at [353, 242] on label "None" at bounding box center [469, 240] width 238 height 9
click at [350, 237] on input "None" at bounding box center [350, 236] width 0 height 0
radio input "true"
click at [354, 305] on label "None" at bounding box center [469, 306] width 238 height 9
click at [350, 303] on input "None" at bounding box center [350, 302] width 0 height 0
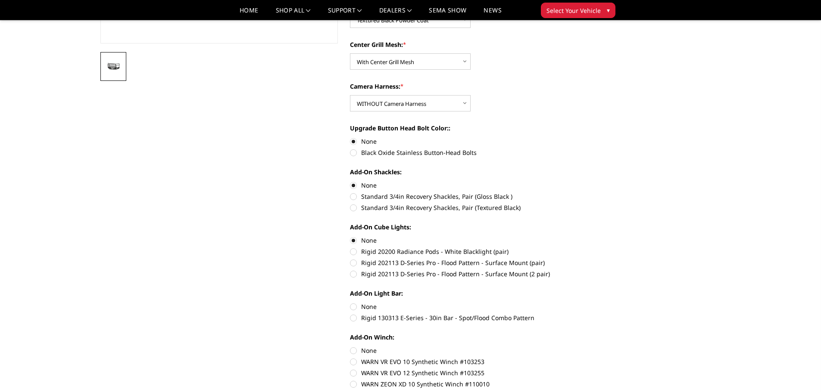
radio input "true"
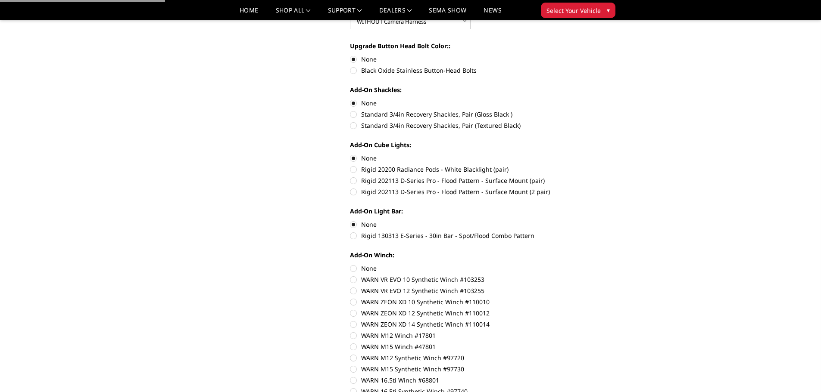
scroll to position [345, 0]
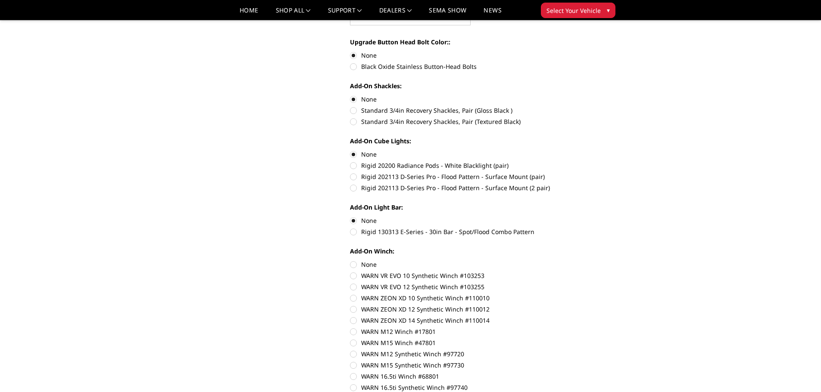
click at [352, 264] on label "None" at bounding box center [469, 264] width 238 height 9
click at [350, 261] on input "None" at bounding box center [350, 260] width 0 height 0
radio input "true"
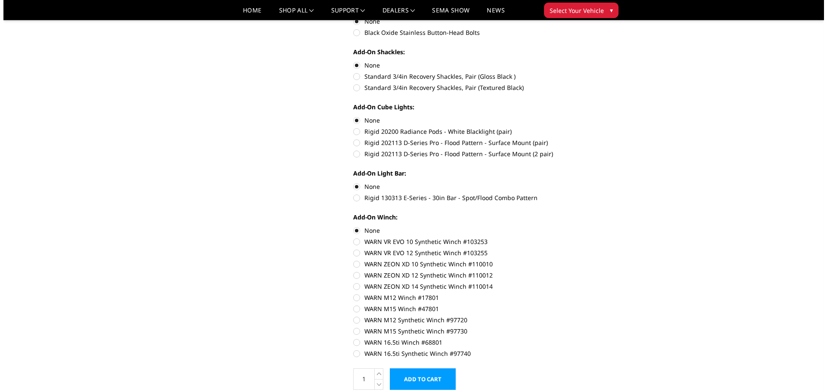
scroll to position [431, 0]
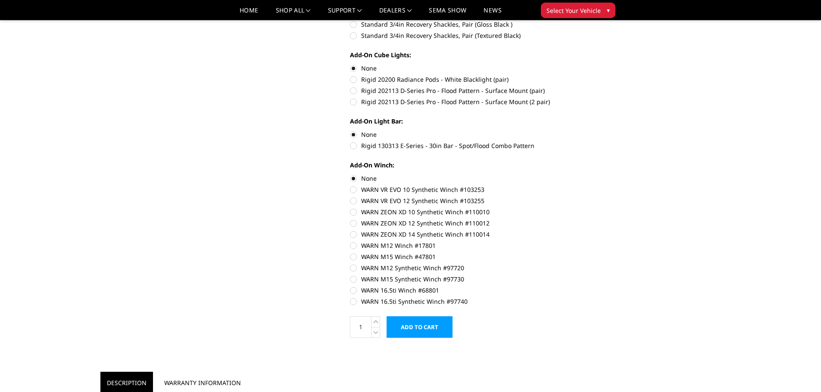
click at [433, 326] on input "Add to Cart" at bounding box center [419, 328] width 66 height 22
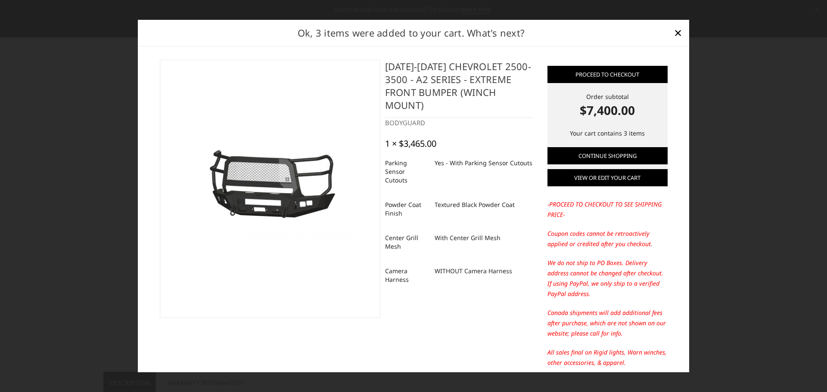
click at [621, 181] on link "View or edit your cart" at bounding box center [608, 177] width 120 height 17
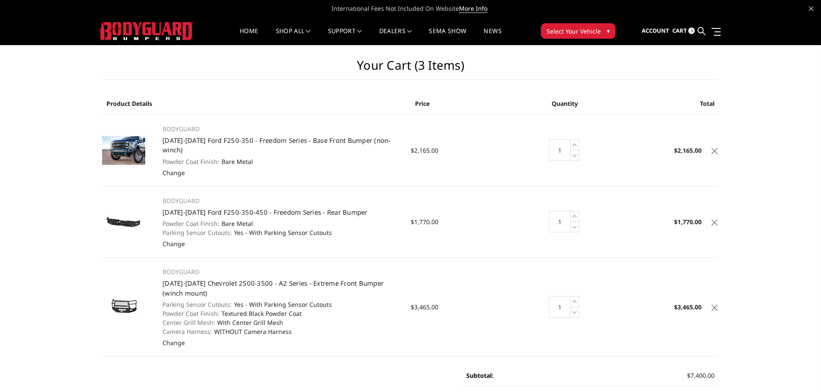
click at [713, 148] on icon at bounding box center [714, 151] width 6 height 6
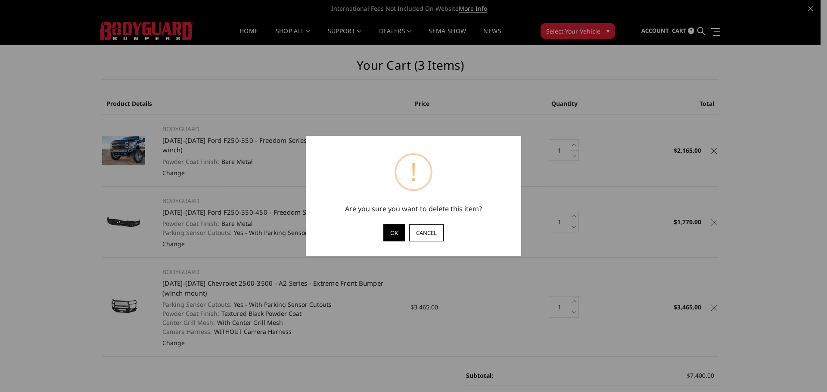
click at [388, 233] on button "OK" at bounding box center [394, 232] width 22 height 17
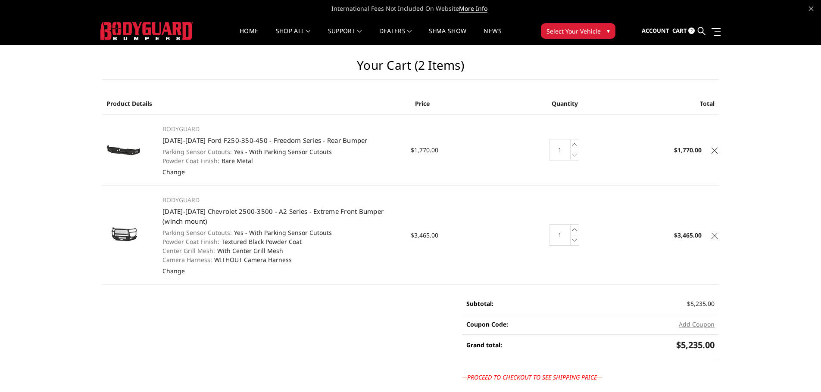
click at [715, 149] on icon at bounding box center [714, 151] width 6 height 6
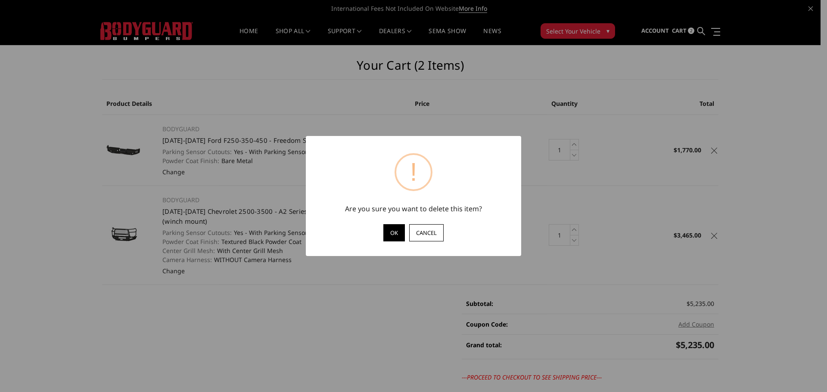
click at [392, 230] on button "OK" at bounding box center [394, 232] width 22 height 17
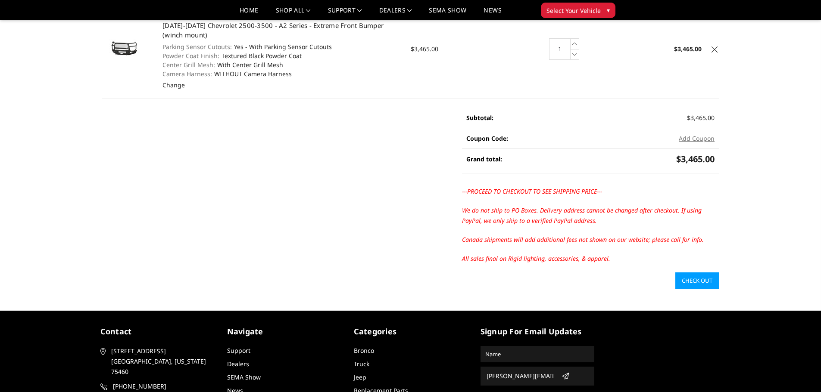
scroll to position [129, 0]
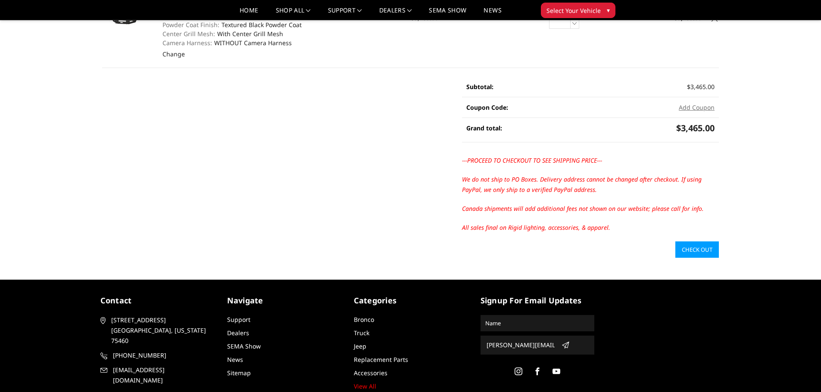
click at [686, 248] on link "Check out" at bounding box center [697, 250] width 44 height 16
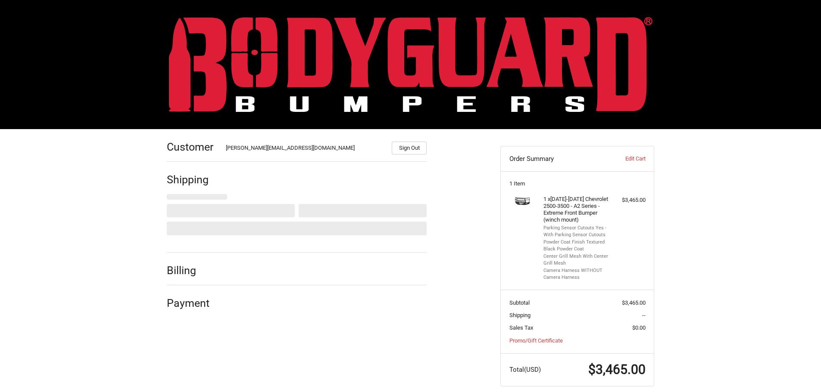
select select "US"
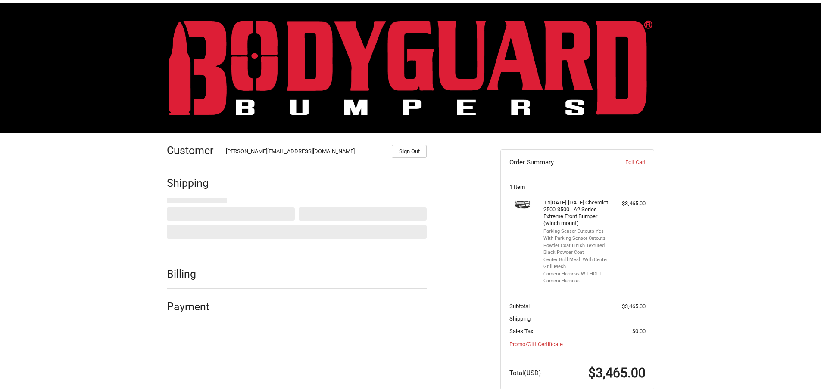
scroll to position [18, 0]
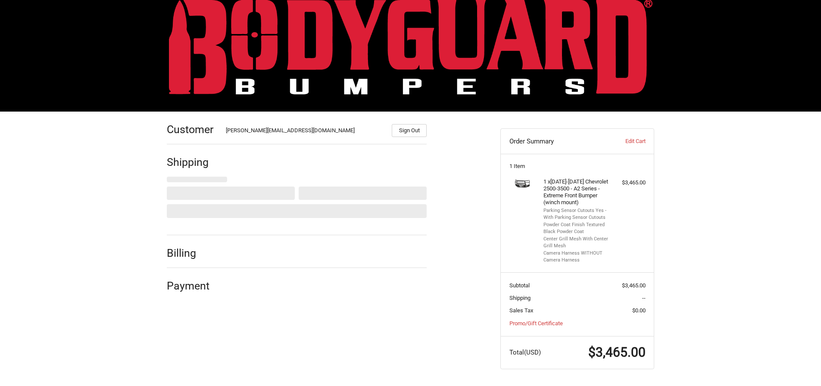
select select "VA"
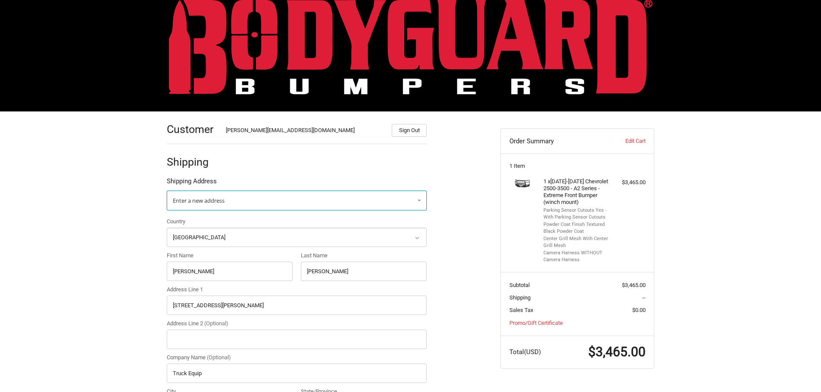
click at [213, 203] on span "Enter a new address" at bounding box center [199, 201] width 52 height 8
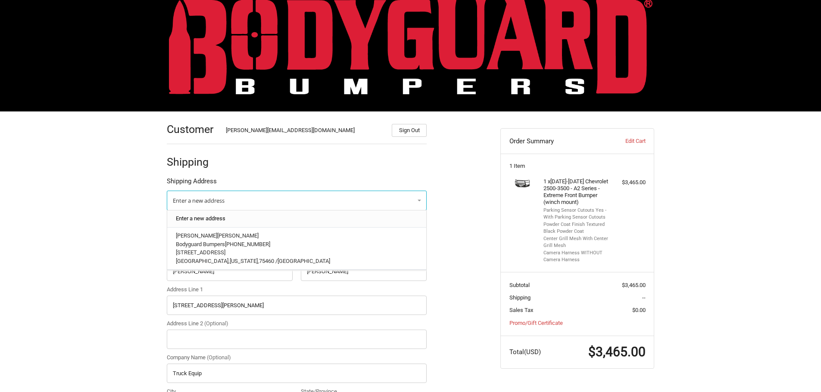
click at [203, 218] on link "Enter a new address" at bounding box center [296, 219] width 251 height 17
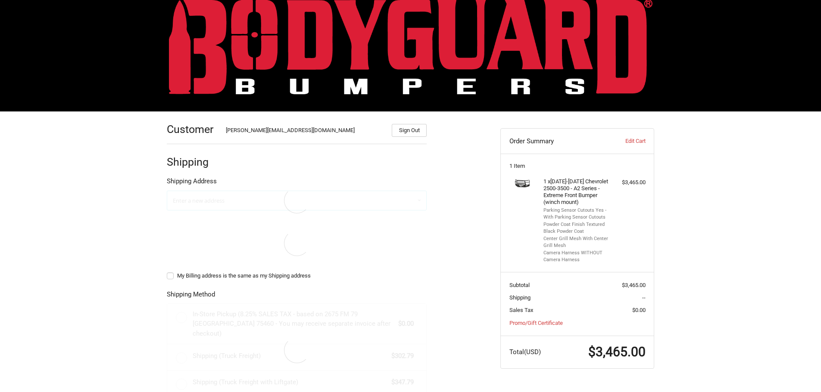
select select "US"
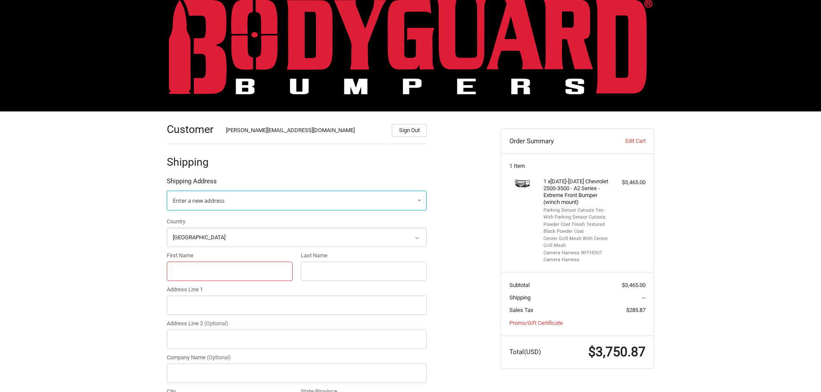
click at [192, 272] on input "First Name" at bounding box center [230, 271] width 126 height 19
type input "[PERSON_NAME]"
click at [336, 268] on input "Last Name" at bounding box center [364, 271] width 126 height 19
type input "Hall"
paste input "2711 South College Avenue"
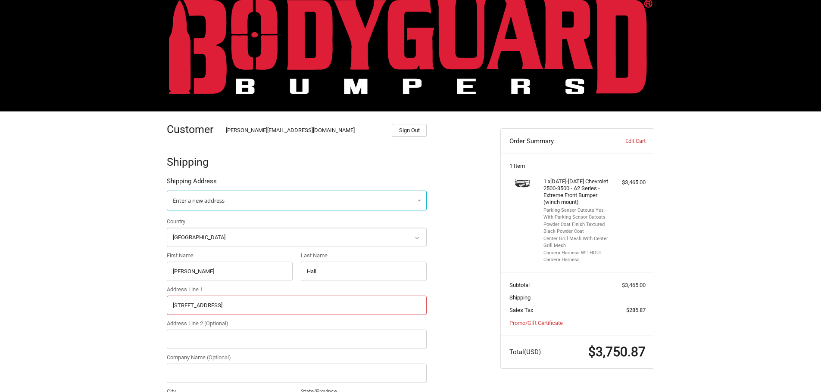
type input "2711 South College Avenue"
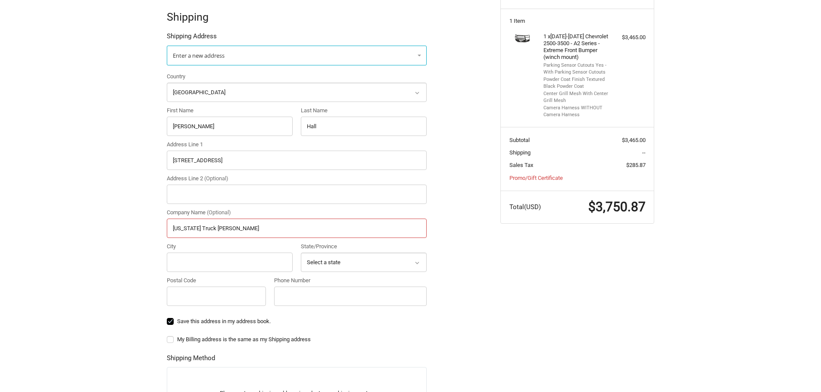
scroll to position [190, 0]
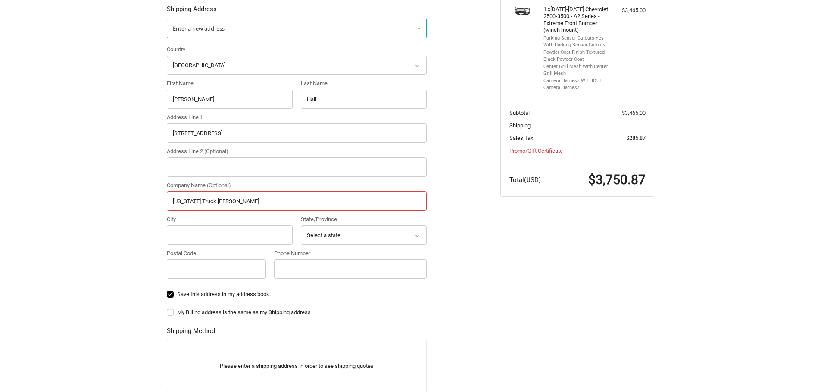
type input "Texas Truck Riggins"
click at [231, 239] on input "City" at bounding box center [230, 235] width 126 height 19
type input "Bryan"
select select "TX"
click at [214, 274] on input "Postal Code" at bounding box center [216, 269] width 99 height 19
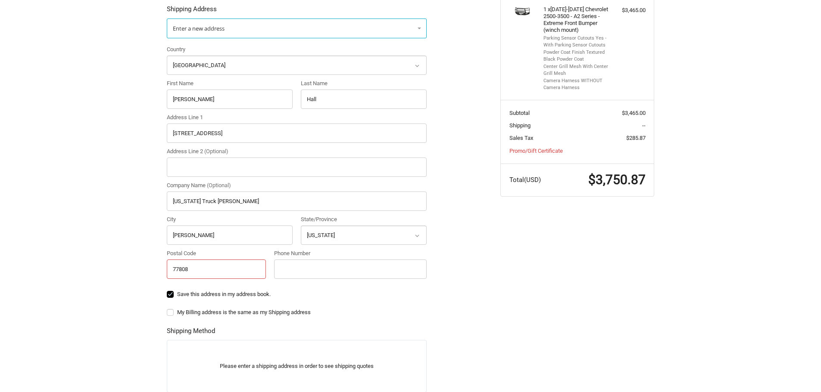
type input "77808"
click at [305, 268] on input "Phone Number" at bounding box center [350, 269] width 153 height 19
paste input "979-823-7219"
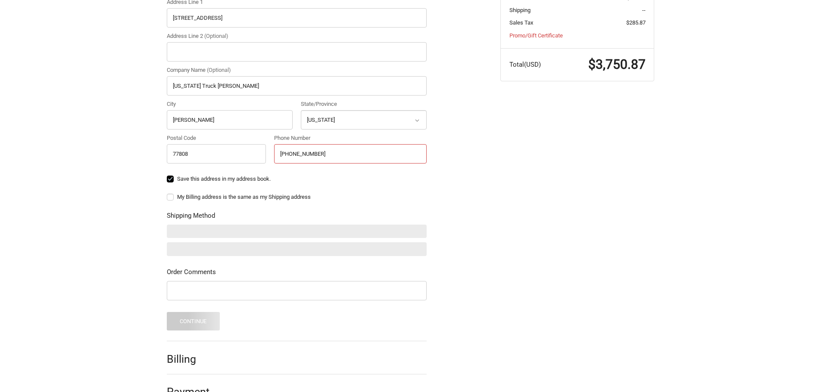
scroll to position [319, 0]
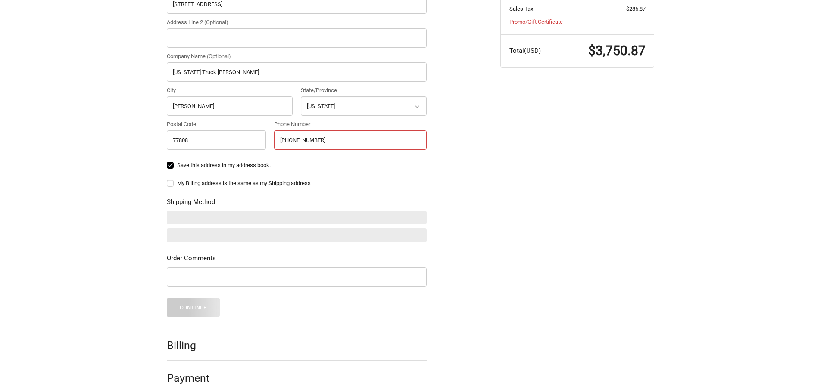
type input "979-823-7219"
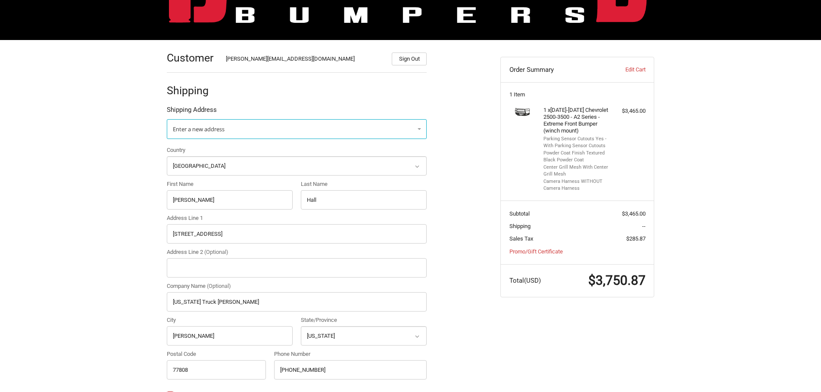
scroll to position [172, 0]
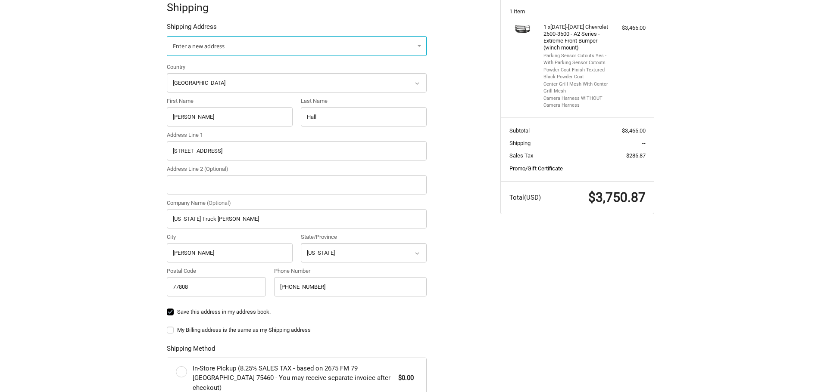
click at [549, 169] on link "Promo/Gift Certificate" at bounding box center [535, 168] width 53 height 6
click at [543, 183] on input "Gift Certificate or Coupon Code" at bounding box center [554, 186] width 90 height 19
paste input "WTAY"
type input "WTAY"
click at [614, 185] on button "Apply" at bounding box center [624, 186] width 42 height 19
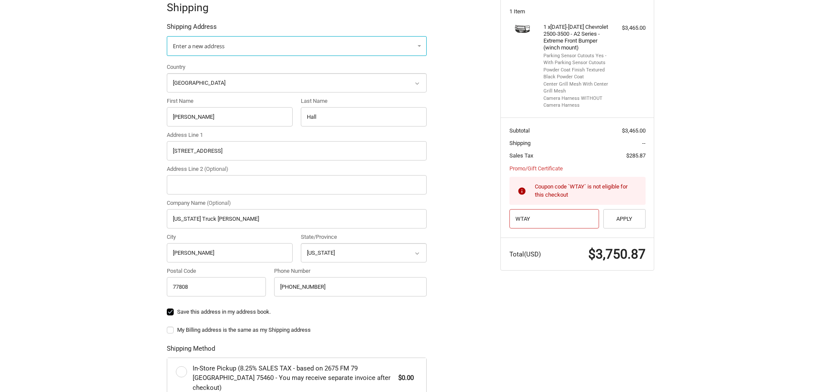
drag, startPoint x: 535, startPoint y: 221, endPoint x: 498, endPoint y: 217, distance: 36.8
click at [498, 217] on aside "Order Summary Edit Cart 1 Item 1 x 2024-2025 Chevrolet 2500-3500 - A2 Series - …" at bounding box center [577, 118] width 167 height 323
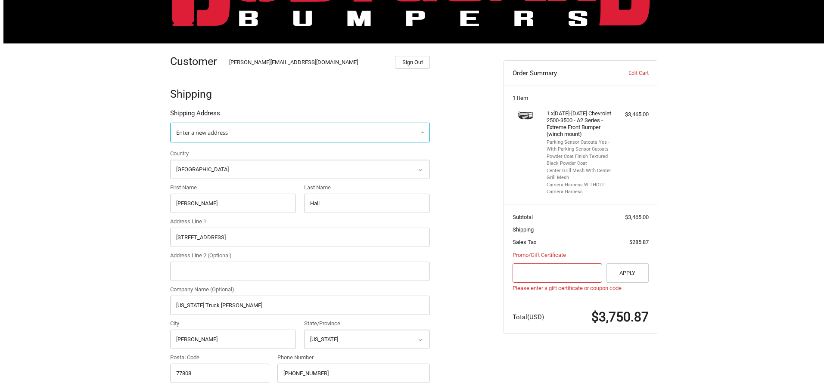
scroll to position [0, 0]
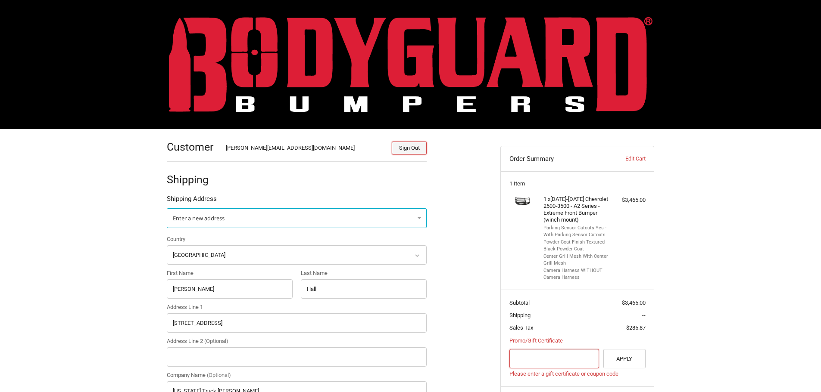
click at [401, 147] on button "Sign Out" at bounding box center [409, 148] width 35 height 13
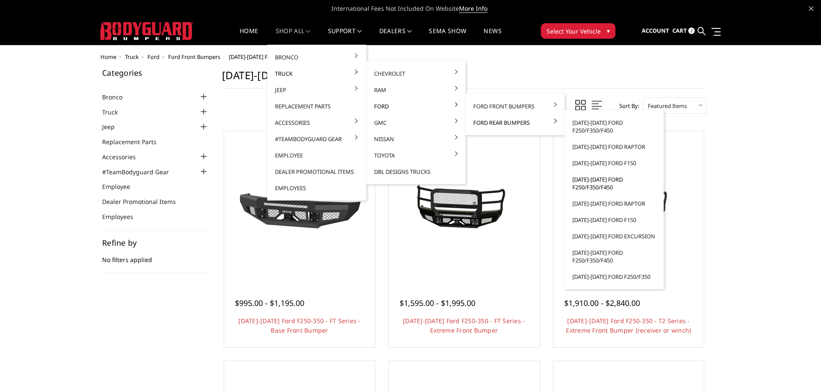
click at [596, 186] on link "[DATE]-[DATE] Ford F250/F350/F450" at bounding box center [614, 183] width 92 height 24
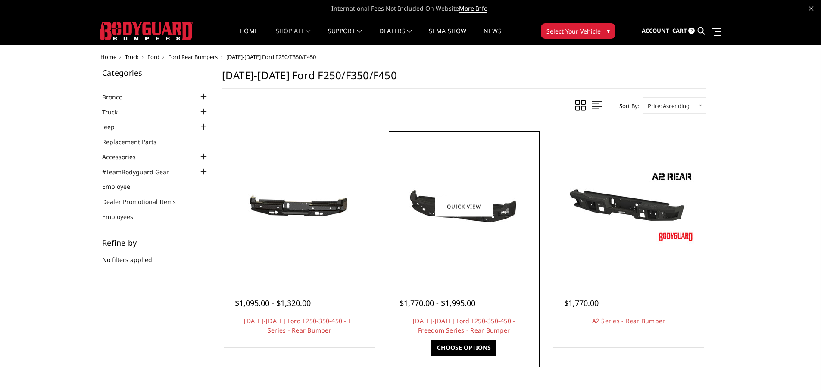
click at [456, 249] on div at bounding box center [464, 207] width 146 height 146
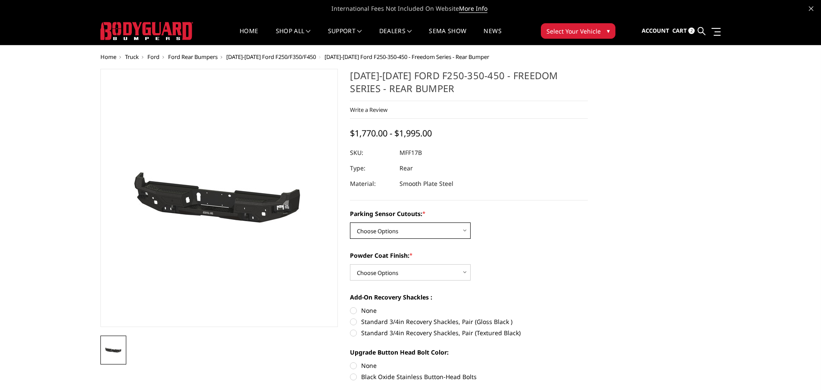
click at [450, 226] on select "Choose Options No - Without Parking Sensor Cutouts Yes - With Parking Sensor Cu…" at bounding box center [410, 231] width 121 height 16
select select "3074"
click at [350, 223] on select "Choose Options No - Without Parking Sensor Cutouts Yes - With Parking Sensor Cu…" at bounding box center [410, 231] width 121 height 16
click at [443, 271] on select "Choose Options Bare Metal Texture Black Powder Coat" at bounding box center [410, 273] width 121 height 16
select select "3075"
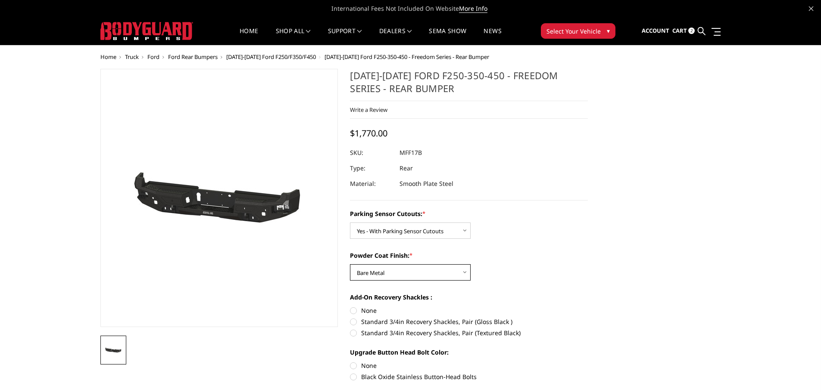
click at [350, 265] on select "Choose Options Bare Metal Texture Black Powder Coat" at bounding box center [410, 273] width 121 height 16
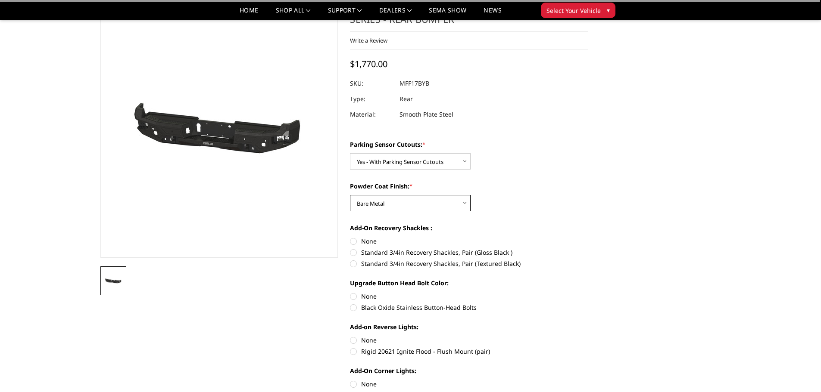
scroll to position [86, 0]
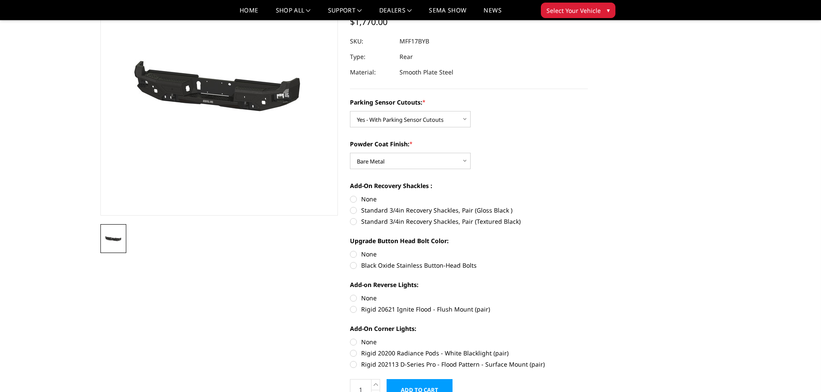
click at [355, 199] on label "None" at bounding box center [469, 199] width 238 height 9
click at [350, 195] on input "None" at bounding box center [350, 195] width 0 height 0
radio input "true"
click at [355, 253] on label "None" at bounding box center [469, 254] width 238 height 9
click at [350, 250] on input "None" at bounding box center [350, 250] width 0 height 0
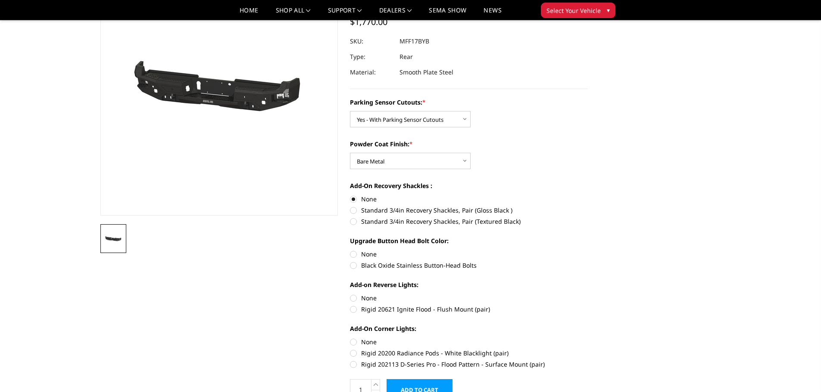
radio input "true"
click at [353, 300] on label "None" at bounding box center [469, 298] width 238 height 9
click at [350, 294] on input "None" at bounding box center [350, 294] width 0 height 0
radio input "true"
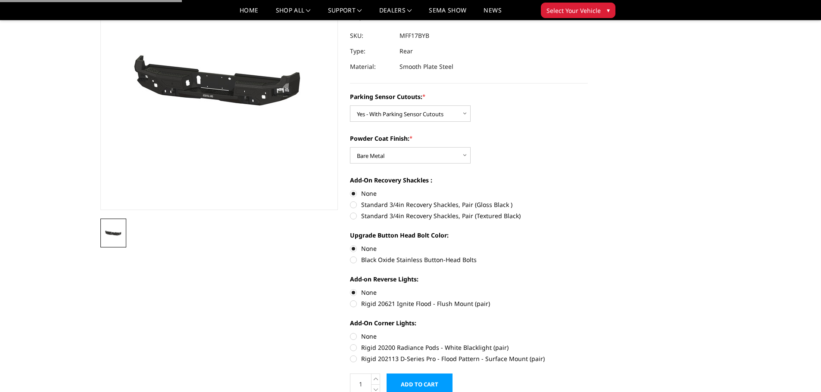
scroll to position [129, 0]
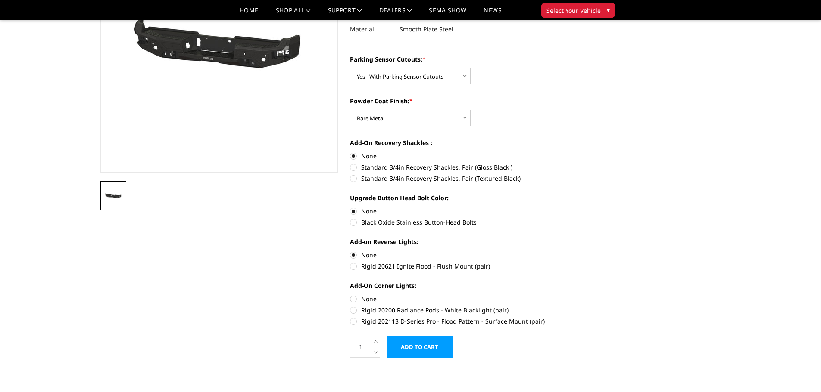
click at [355, 298] on label "None" at bounding box center [469, 299] width 238 height 9
click at [350, 295] on input "None" at bounding box center [350, 295] width 0 height 0
radio input "true"
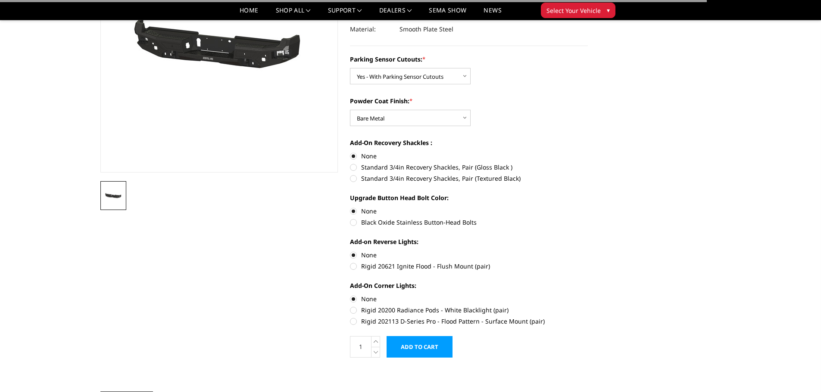
click at [422, 347] on input "Add to Cart" at bounding box center [419, 347] width 66 height 22
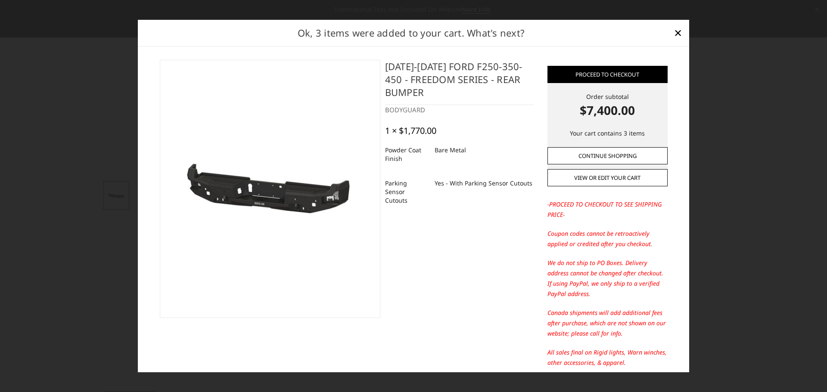
click at [608, 159] on link "Continue Shopping" at bounding box center [608, 155] width 120 height 17
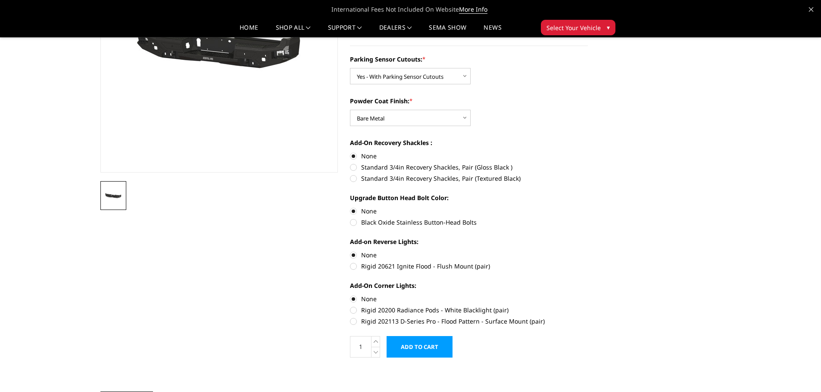
scroll to position [0, 0]
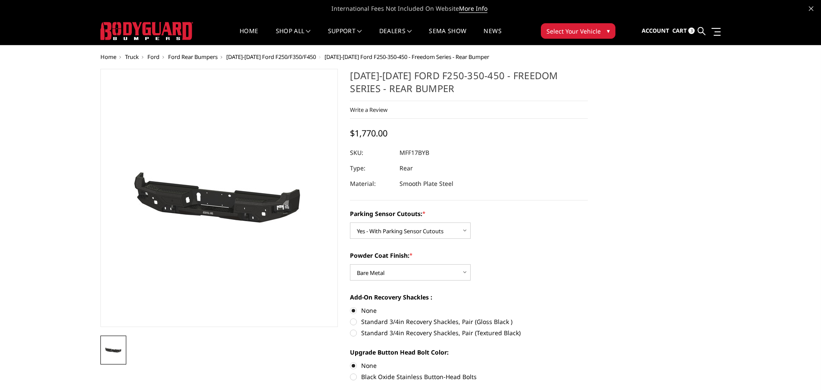
click at [679, 31] on span "Cart" at bounding box center [679, 31] width 15 height 8
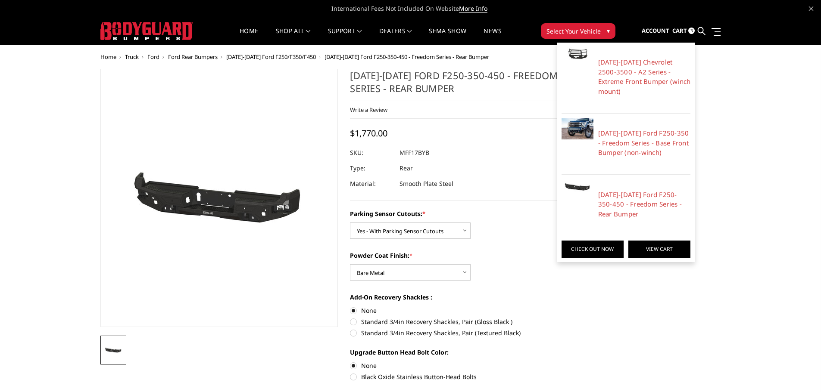
click at [651, 242] on link "View Cart" at bounding box center [659, 249] width 62 height 17
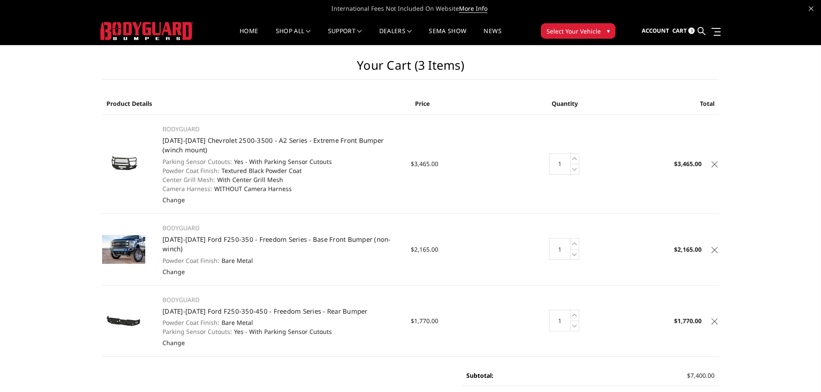
click at [715, 165] on icon at bounding box center [714, 165] width 6 height 6
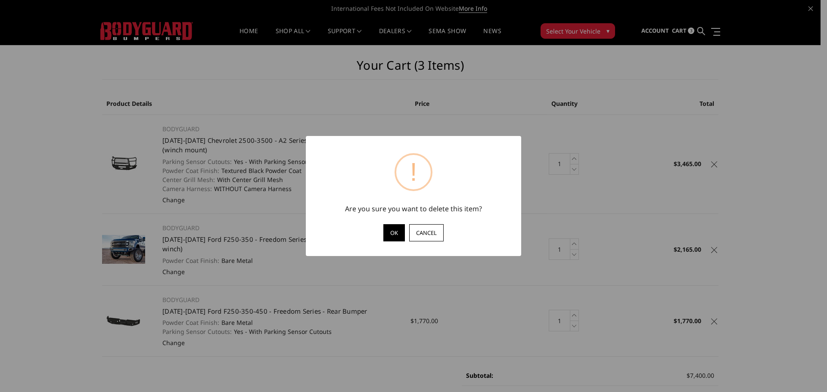
click at [394, 232] on button "OK" at bounding box center [394, 232] width 22 height 17
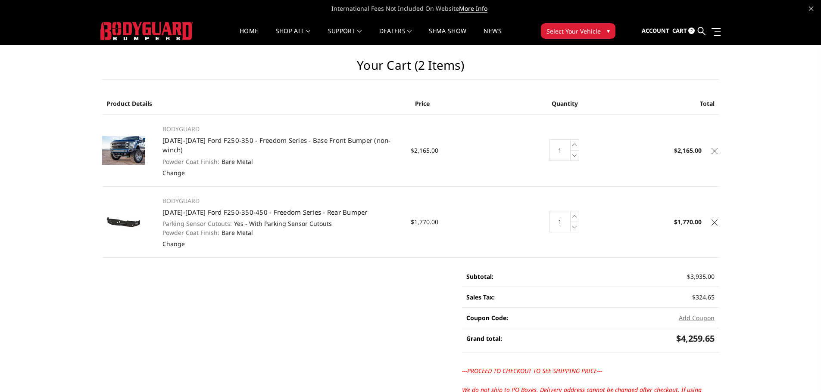
click at [697, 314] on button "Add Coupon" at bounding box center [697, 318] width 36 height 9
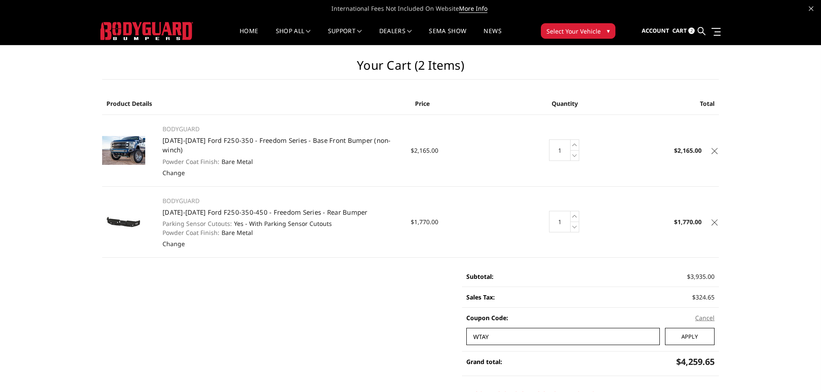
type input "WTAY"
click at [684, 330] on input "Apply" at bounding box center [690, 336] width 50 height 17
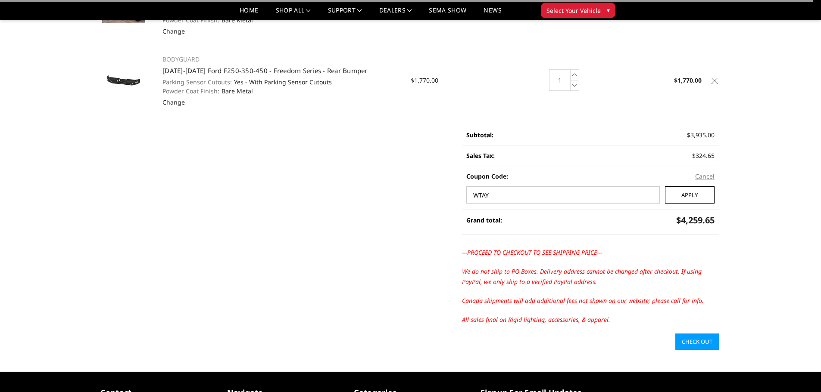
scroll to position [129, 0]
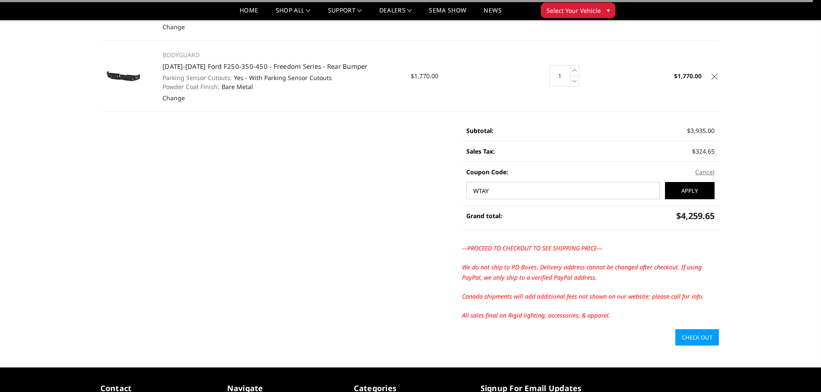
click at [691, 330] on link "Check out" at bounding box center [697, 338] width 44 height 16
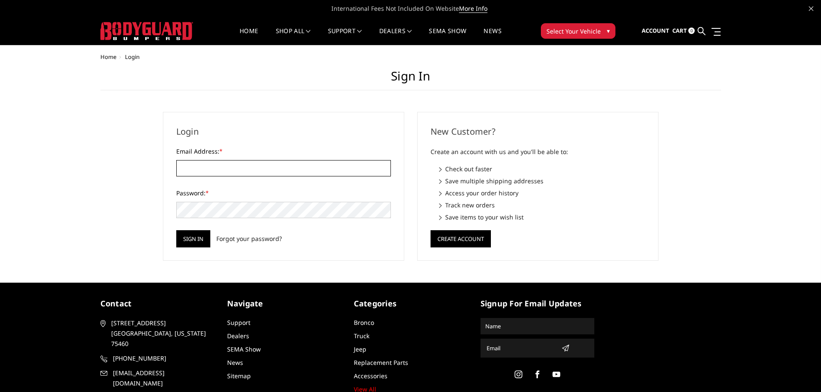
type input "[PERSON_NAME][EMAIL_ADDRESS][DOMAIN_NAME]"
drag, startPoint x: 271, startPoint y: 171, endPoint x: 173, endPoint y: 169, distance: 98.3
click at [173, 169] on div "Login Email Address: * [PERSON_NAME][EMAIL_ADDRESS][DOMAIN_NAME] Password: * Si…" at bounding box center [283, 186] width 241 height 149
click at [147, 151] on div "Home Login Sign in Login Email Address: * [PERSON_NAME][EMAIL_ADDRESS][DOMAIN_N…" at bounding box center [410, 157] width 620 height 207
click at [121, 156] on div "Home Login Sign in Login Email Address: * cory@bodyguardbumpers.com Password: *…" at bounding box center [410, 157] width 620 height 207
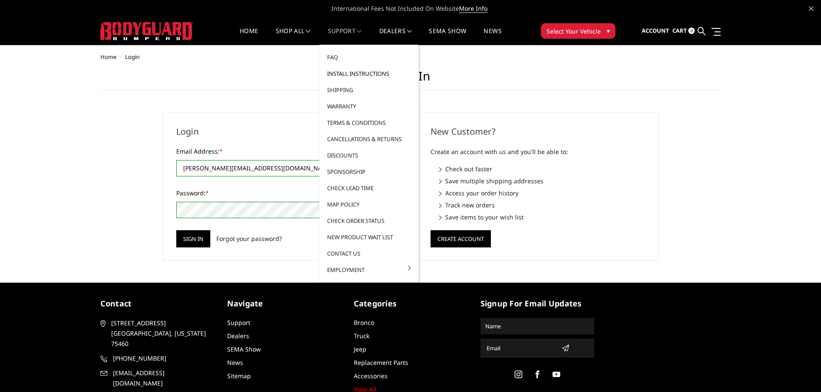
click at [341, 73] on link "Install Instructions" at bounding box center [369, 73] width 92 height 16
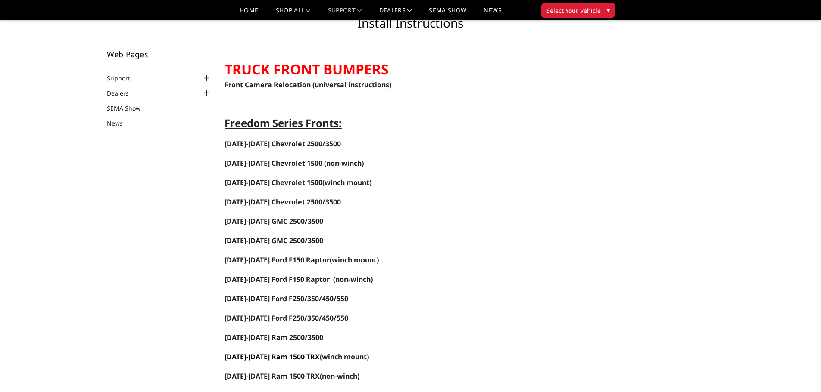
scroll to position [43, 0]
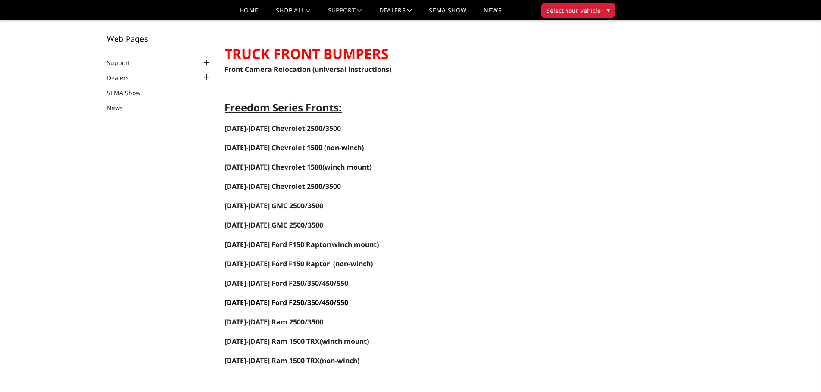
click at [266, 304] on span "[DATE]-[DATE] Ford F250/350/450/550" at bounding box center [286, 302] width 124 height 9
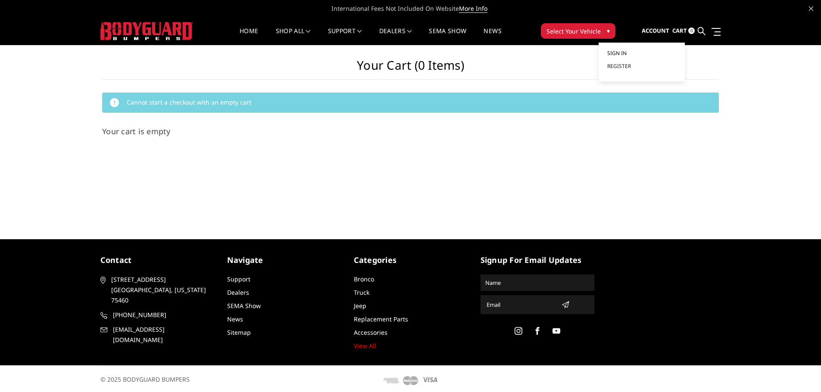
click at [616, 55] on span "Sign in" at bounding box center [616, 53] width 19 height 7
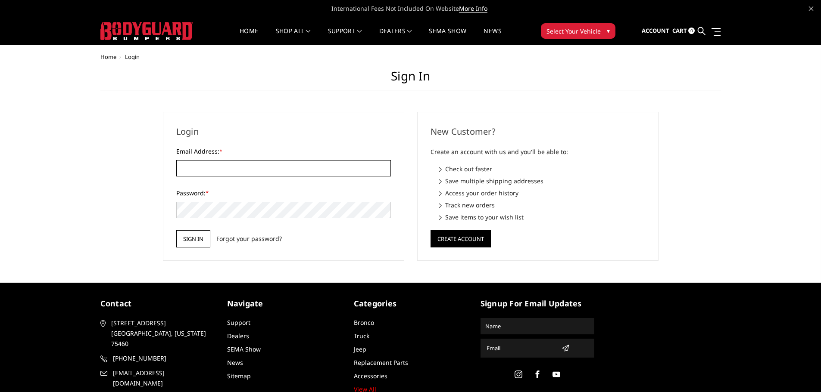
type input "cory@bodyguardbumpers.com"
click at [197, 242] on input "Sign in" at bounding box center [193, 238] width 34 height 17
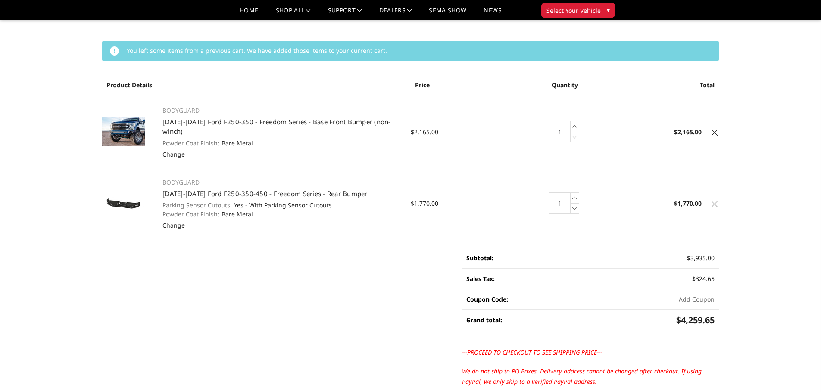
scroll to position [86, 0]
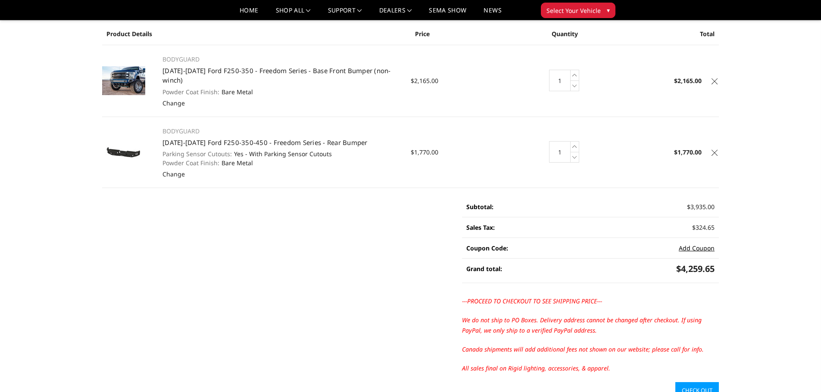
click at [692, 244] on button "Add Coupon" at bounding box center [697, 248] width 36 height 9
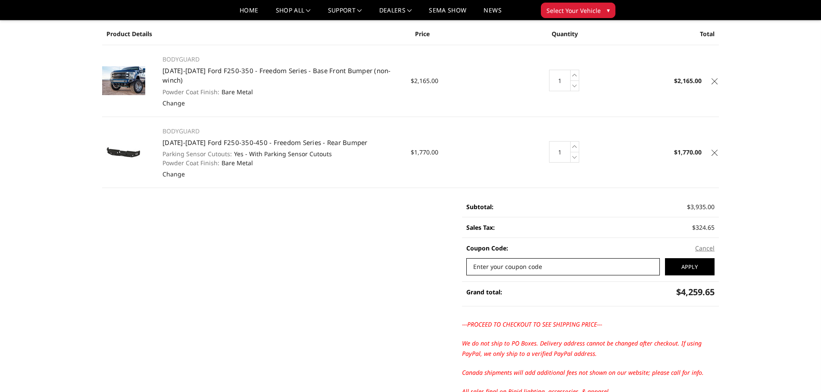
click at [532, 262] on input "Enter your coupon code" at bounding box center [562, 267] width 193 height 17
type input "WTAY"
click at [691, 260] on input "Apply" at bounding box center [690, 267] width 50 height 17
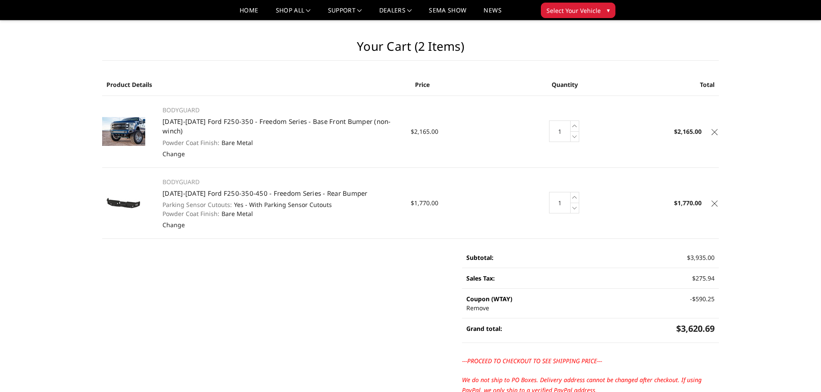
scroll to position [0, 0]
